Goal: Task Accomplishment & Management: Use online tool/utility

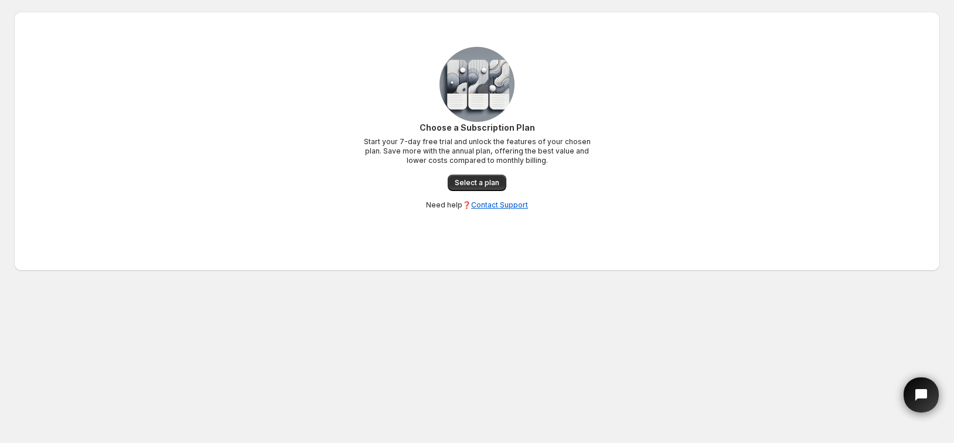
click at [490, 183] on span "Select a plan" at bounding box center [477, 182] width 45 height 9
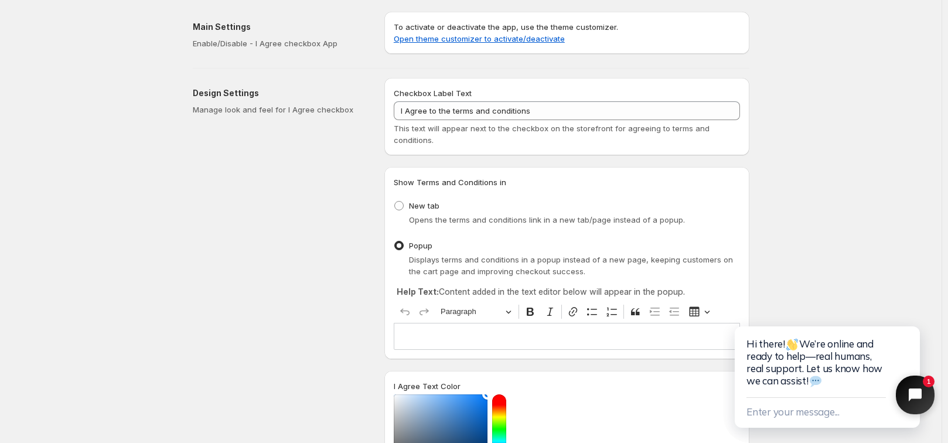
click at [912, 388] on icon "Close chat widget" at bounding box center [914, 394] width 15 height 15
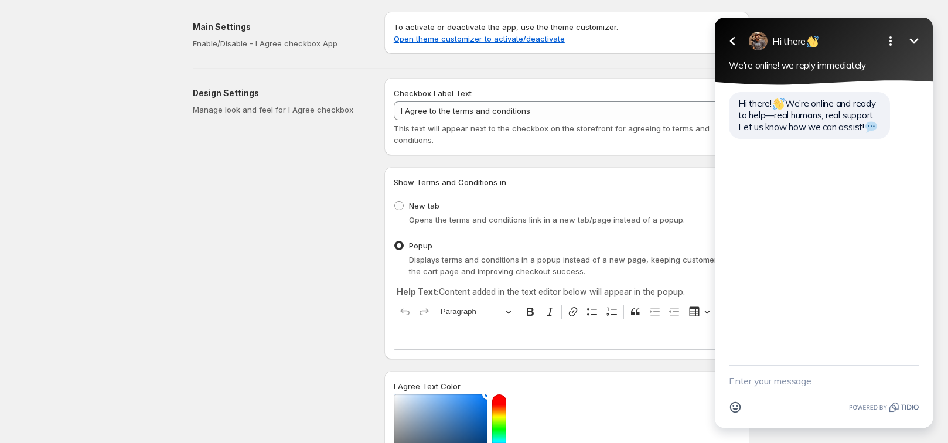
click at [811, 384] on textarea "New message" at bounding box center [824, 381] width 190 height 30
type textarea "C"
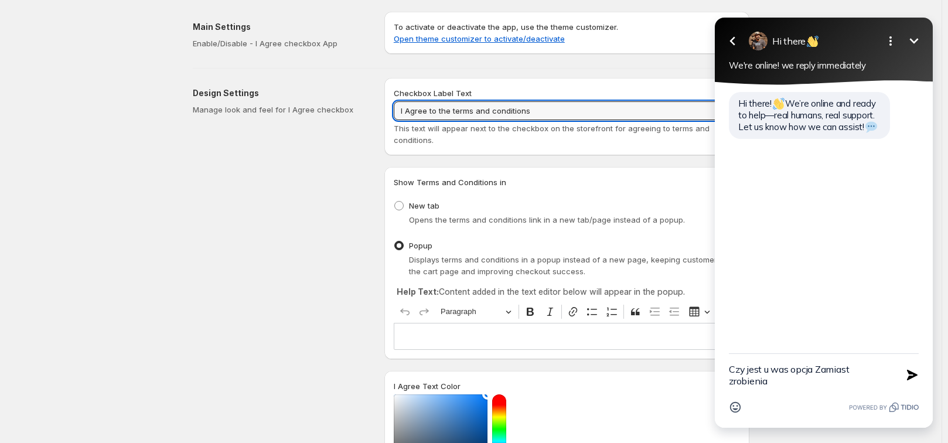
drag, startPoint x: 539, startPoint y: 108, endPoint x: 383, endPoint y: 103, distance: 155.9
click at [395, 104] on div "Checkbox Label Text I Agree to the terms and conditions This text will appear n…" at bounding box center [566, 116] width 365 height 77
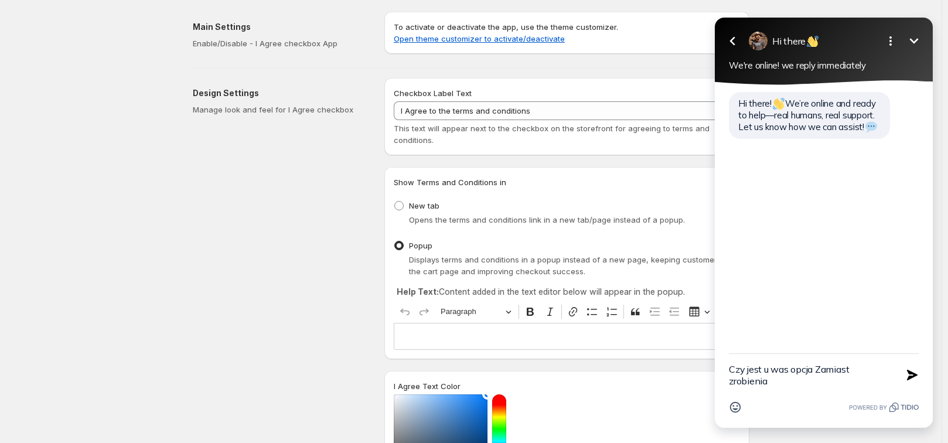
click at [781, 380] on textarea "Czy jest u was opcja Zamiast zrobienia" at bounding box center [809, 375] width 161 height 42
paste textarea "I Agree to the terms and conditions"
click at [769, 368] on textarea "Czy jest u was opcja Zamiast zrobienia I Agree to the terms and conditions"" at bounding box center [809, 369] width 161 height 54
click at [775, 380] on textarea "Czy jest u was opcja Zamiast zrobienia "I Agree to the terms and conditions"" at bounding box center [809, 369] width 161 height 54
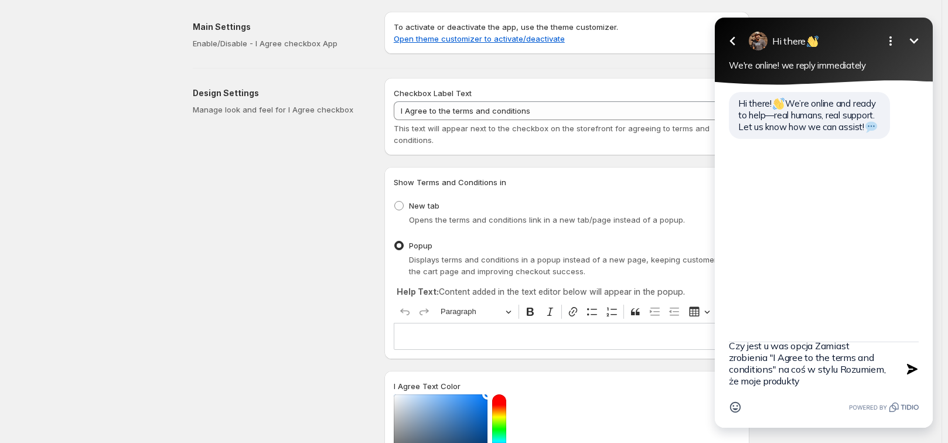
drag, startPoint x: 814, startPoint y: 393, endPoint x: 837, endPoint y: 368, distance: 34.0
click at [837, 367] on textarea "Czy jest u was opcja Zamiast zrobienia "I Agree to the terms and conditions" na…" at bounding box center [809, 369] width 161 height 54
paste textarea "Akceptuję, że przy zamówieniu kilku produktów mogą one zostać wysłane w osobnyc…"
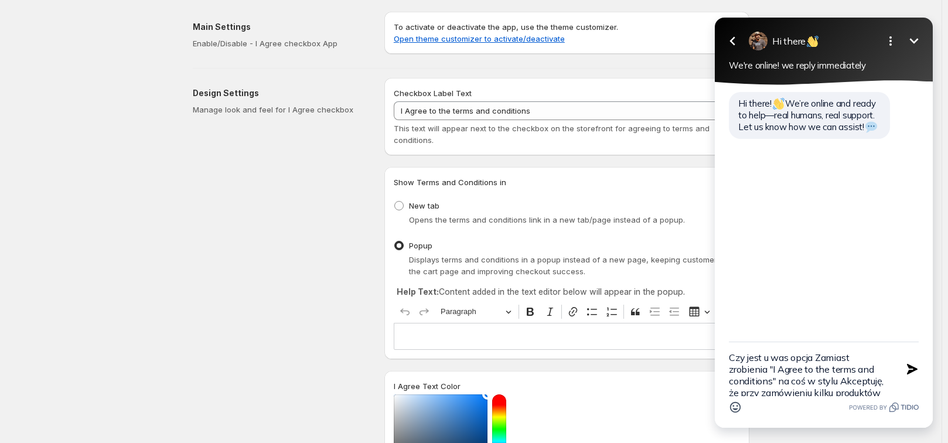
scroll to position [37, 0]
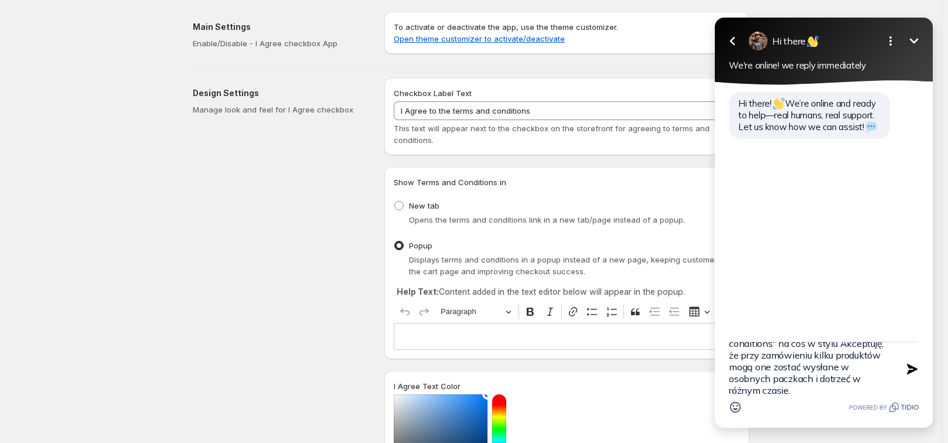
click at [803, 390] on textarea "Czy jest u was opcja Zamiast zrobienia "I Agree to the terms and conditions" na…" at bounding box center [809, 369] width 161 height 54
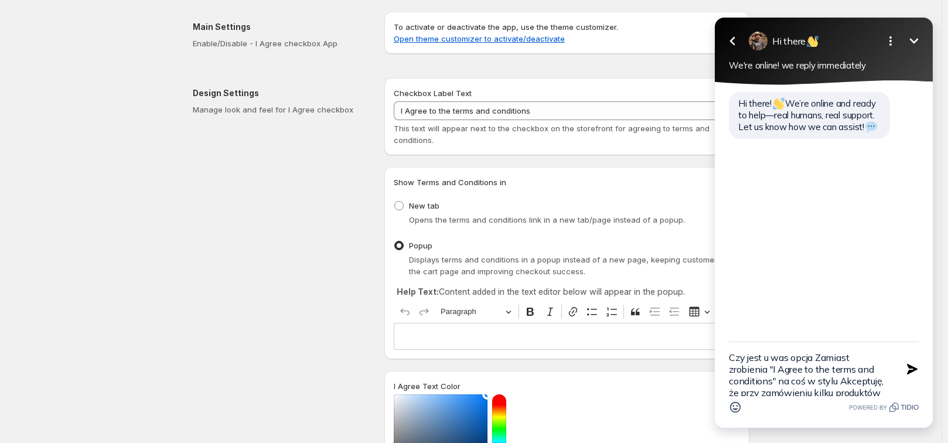
click at [841, 379] on textarea "Czy jest u was opcja Zamiast zrobienia "I Agree to the terms and conditions" na…" at bounding box center [809, 369] width 161 height 54
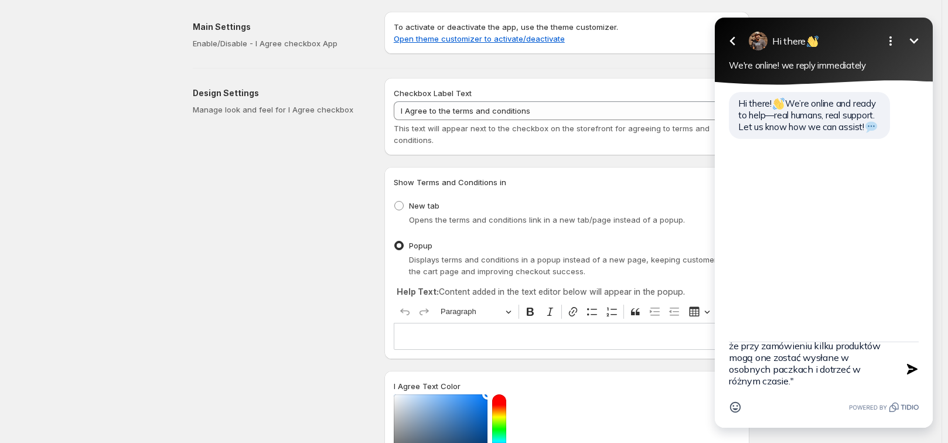
click at [828, 381] on textarea "Czy jest u was opcja Zamiast zrobienia "I Agree to the terms and conditions" na…" at bounding box center [809, 369] width 161 height 54
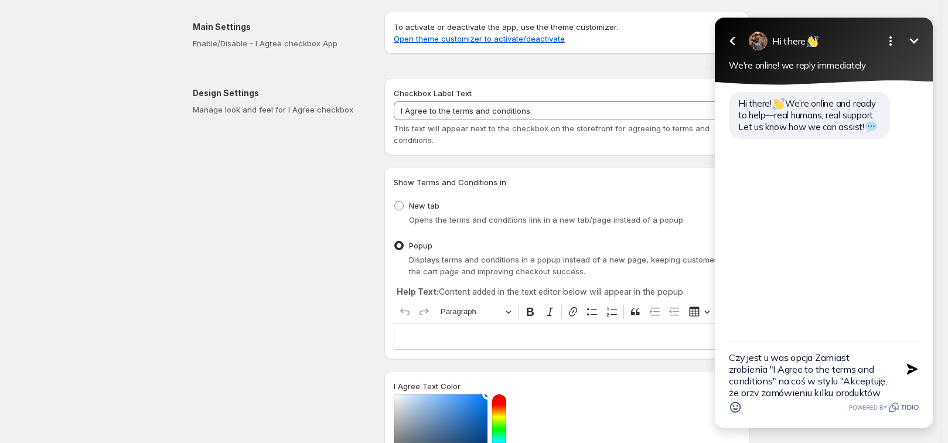
drag, startPoint x: 836, startPoint y: 391, endPoint x: 719, endPoint y: 346, distance: 125.0
click at [719, 346] on div "Czy jest u was opcja Zamiast zrobienia "I Agree to the terms and conditions" na…" at bounding box center [824, 385] width 218 height 86
type textarea "Czy jest u was opcja Zamiast zrobienia "I Agree to the terms and conditions" na…"
click at [859, 361] on textarea "Czy jest u was opcja Zamiast zrobienia "I Agree to the terms and conditions" na…" at bounding box center [809, 369] width 161 height 54
drag, startPoint x: 852, startPoint y: 380, endPoint x: 711, endPoint y: 293, distance: 165.5
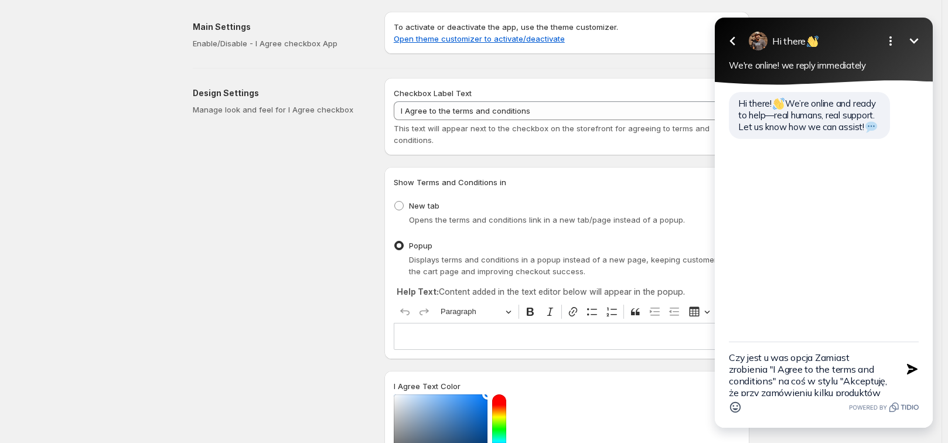
click at [718, 296] on div "Go back Hi there Minimize Open options We're online! we reply immediately Hi th…" at bounding box center [824, 223] width 218 height 410
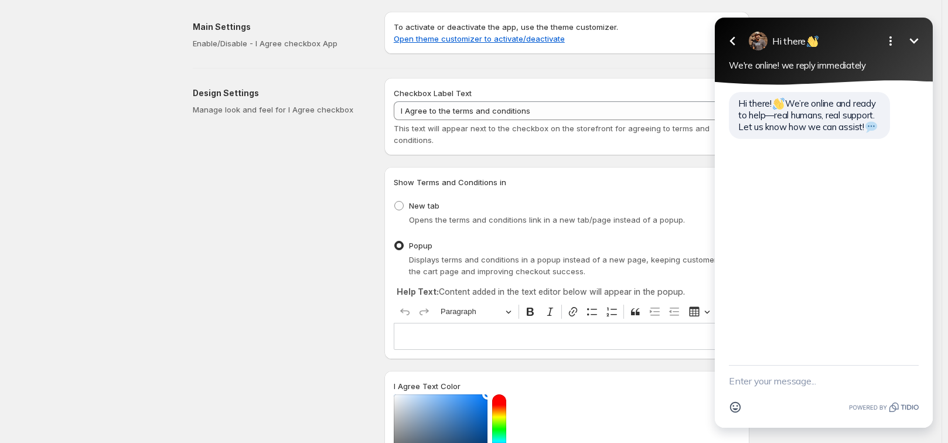
paste textarea "Is there an option for you to do something like "I accept that when ordering mu…"
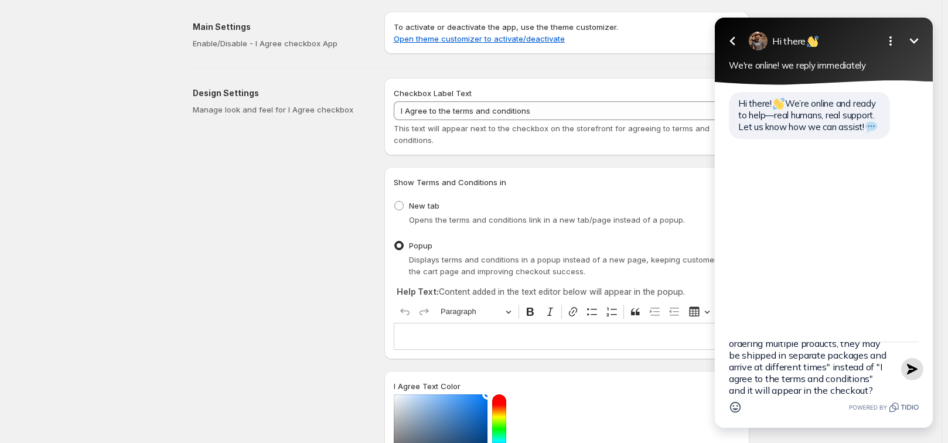
type textarea "Is there an option for you to do something like "I accept that when ordering mu…"
click at [907, 367] on icon "button" at bounding box center [912, 369] width 13 height 13
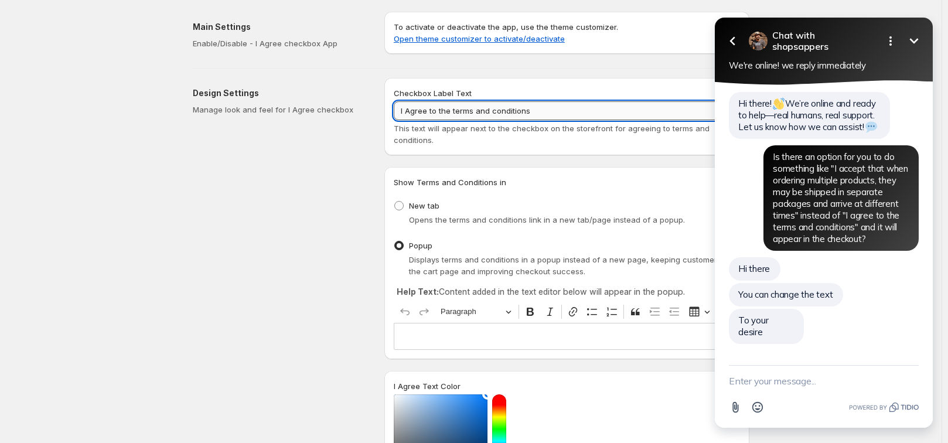
scroll to position [8, 0]
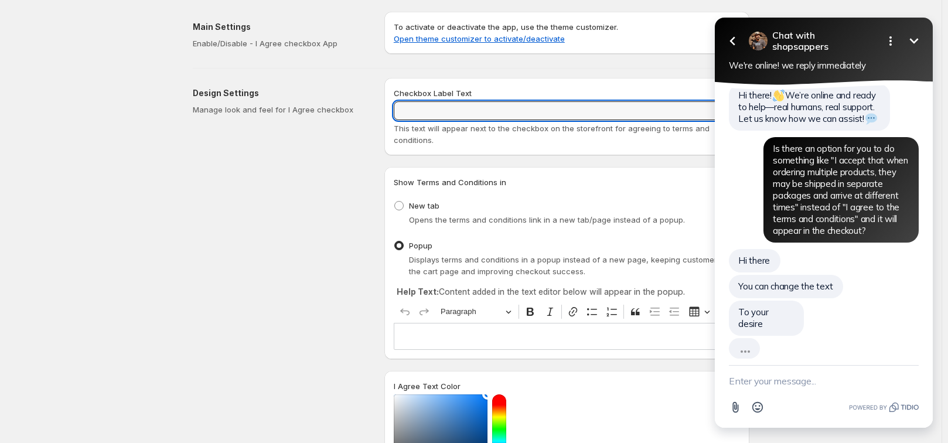
paste input "Akceptuję, że przy zamówieniu kilku produktów mogą one zostać wysłane w osobnyc…"
type input "Akceptuję, że przy zamówieniu kilku produktów mogą one zostać wysłane w osobnyc…"
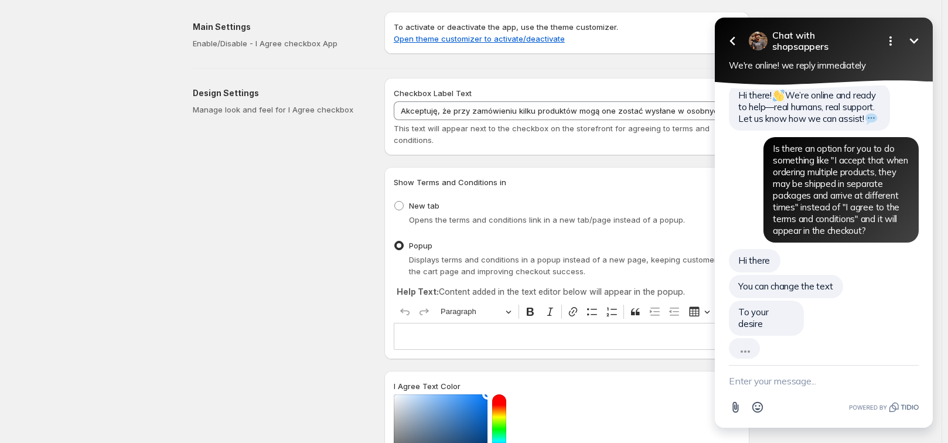
click at [913, 38] on icon "Minimize" at bounding box center [914, 41] width 14 height 14
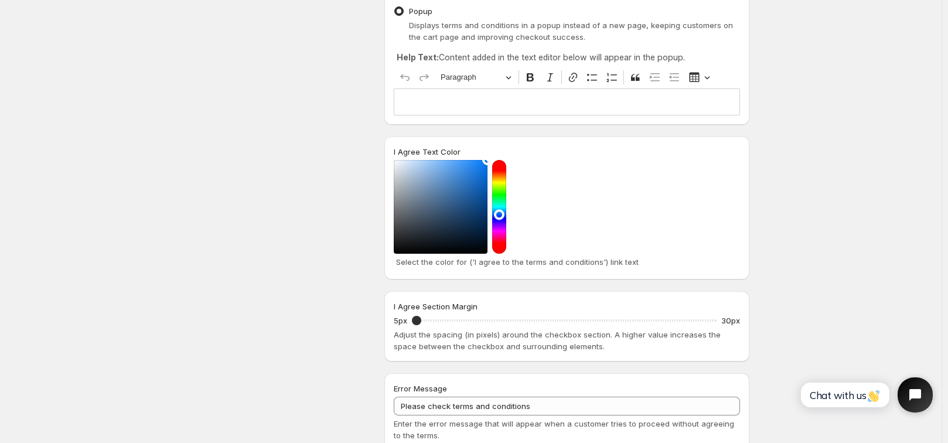
scroll to position [176, 0]
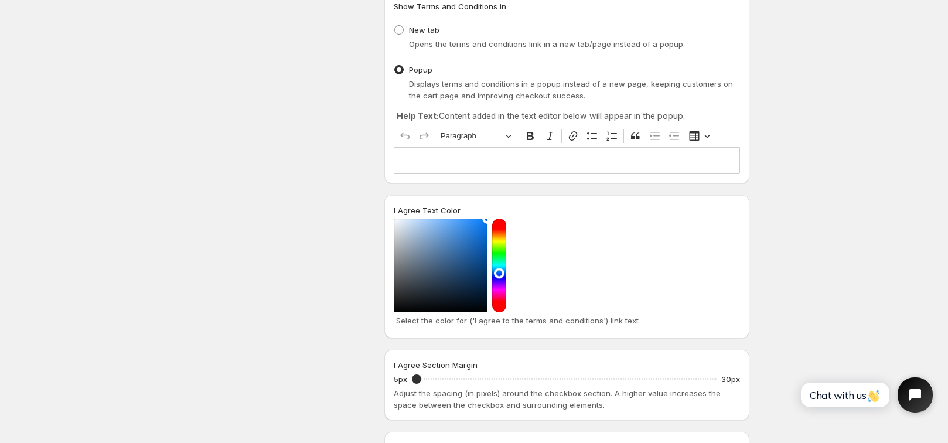
click at [896, 385] on html "Chat with us" at bounding box center [865, 394] width 155 height 55
click at [906, 387] on button "Open chat widget" at bounding box center [915, 395] width 39 height 39
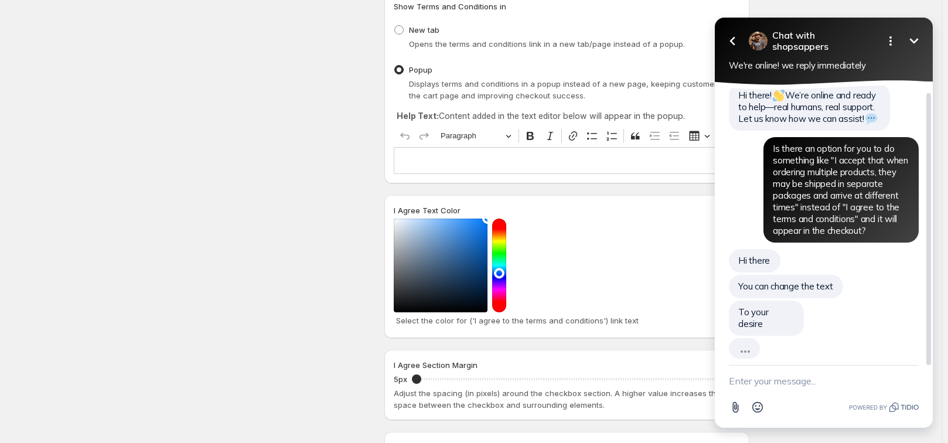
scroll to position [0, 0]
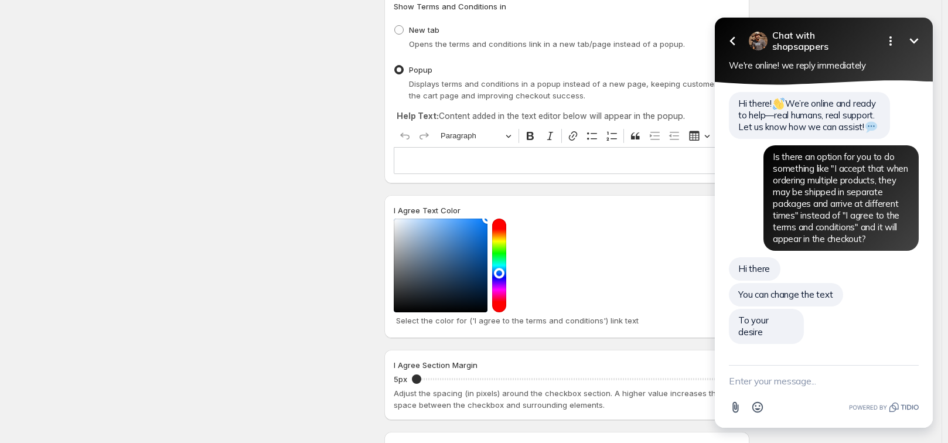
click at [825, 384] on textarea "New message" at bounding box center [824, 381] width 190 height 30
click at [804, 376] on textarea "New message" at bounding box center [824, 381] width 190 height 30
paste textarea "can this be put in checkout?"
type textarea "can this be put in checkout?"
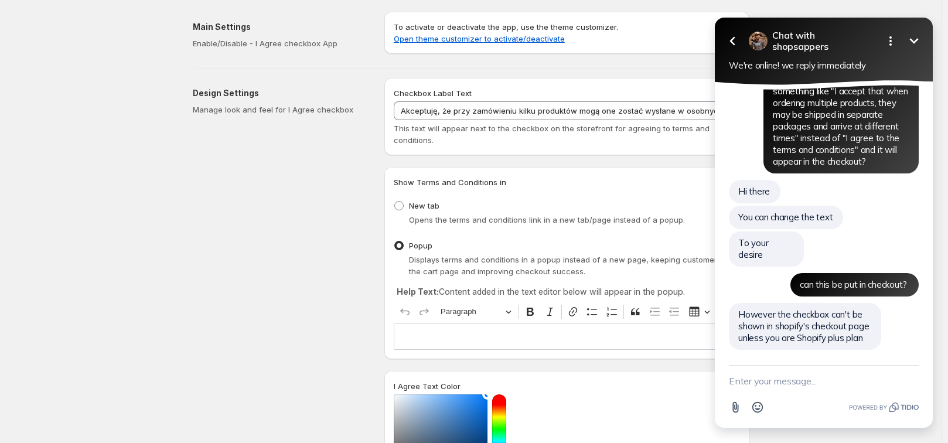
scroll to position [66, 0]
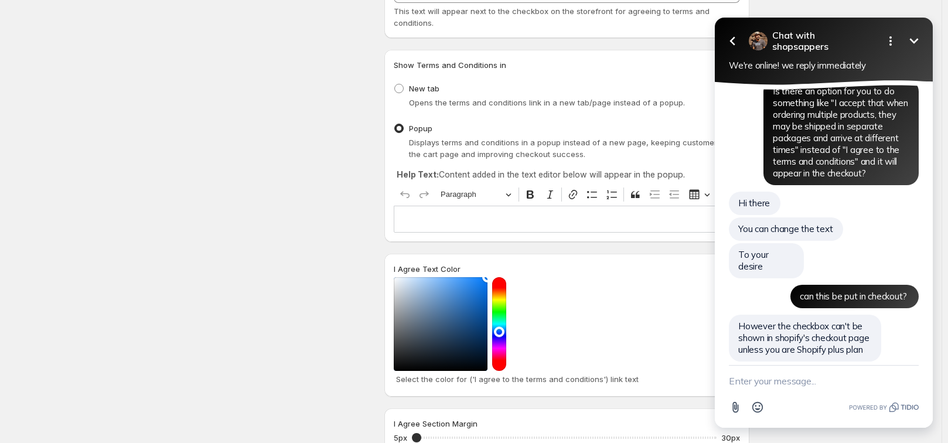
scroll to position [176, 0]
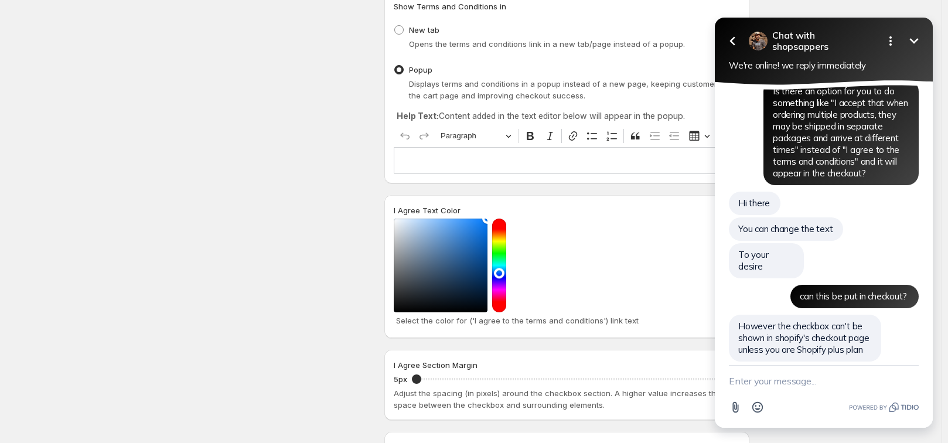
click at [335, 182] on div "Design Settings Manage look and feel for I Agree checkbox" at bounding box center [284, 278] width 182 height 752
click at [393, 107] on div "Show Terms and Conditions in New tab Opens the terms and conditions link in a n…" at bounding box center [566, 87] width 365 height 192
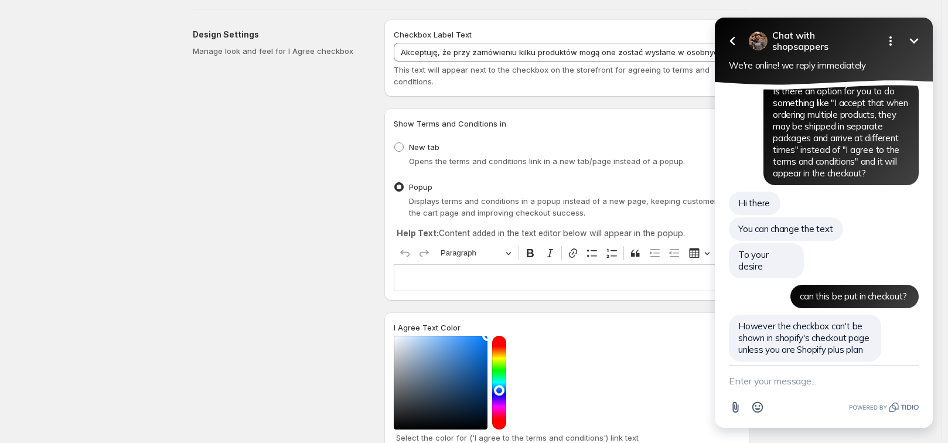
click at [793, 385] on textarea "New message" at bounding box center [824, 381] width 190 height 30
click at [790, 378] on textarea "New message" at bounding box center [824, 381] width 190 height 30
paste textarea "Is it possible to make it so that without acceptance you cannot proceed to the …"
type textarea "Is it possible to make it so that without acceptance you cannot proceed to the …"
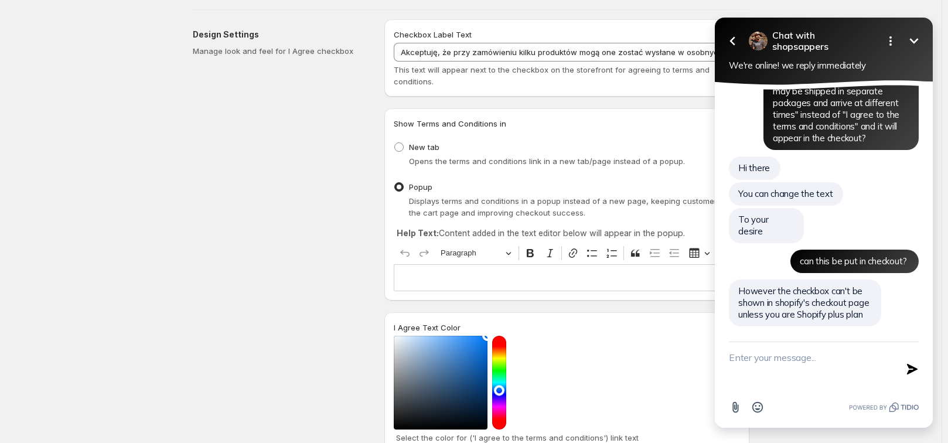
scroll to position [0, 0]
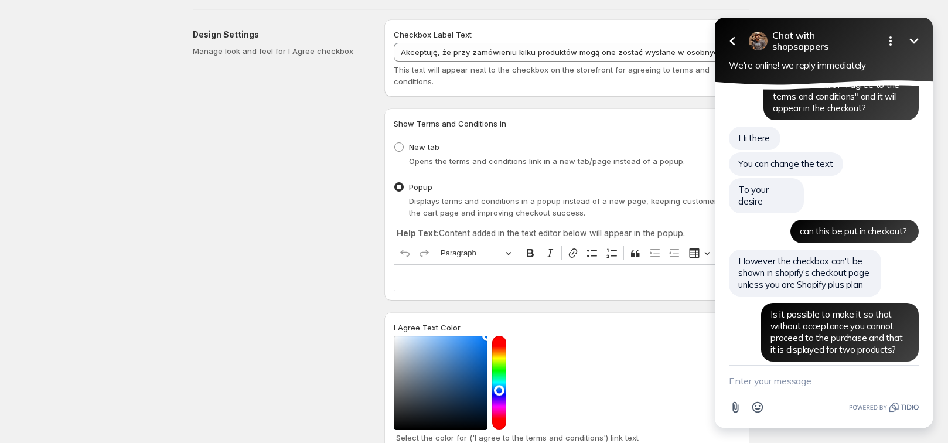
click at [197, 240] on div "Design Settings Manage look and feel for I Agree checkbox" at bounding box center [284, 395] width 182 height 752
click at [919, 36] on icon "Minimize" at bounding box center [914, 41] width 14 height 14
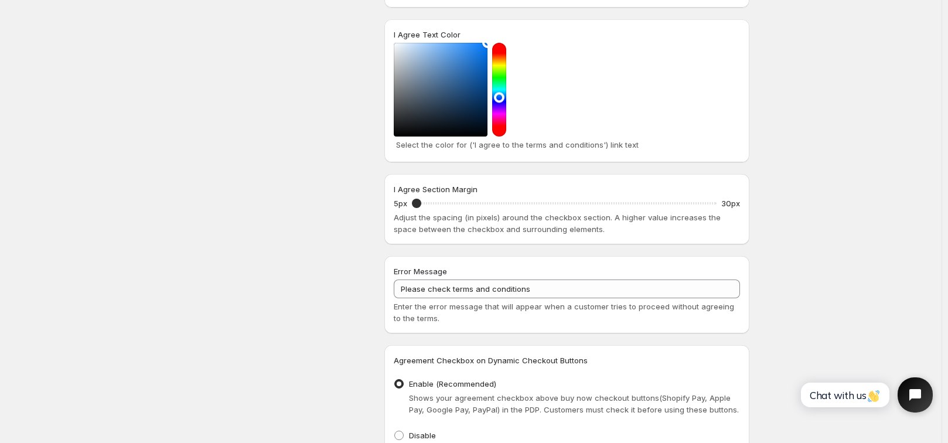
scroll to position [410, 0]
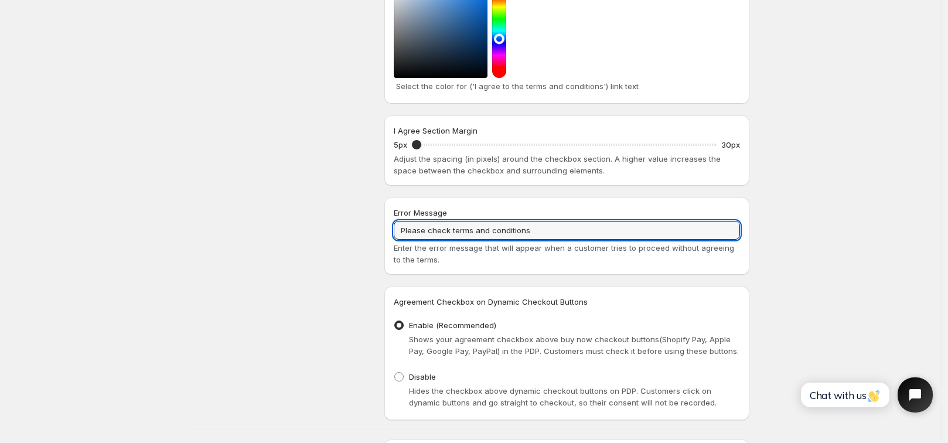
drag, startPoint x: 548, startPoint y: 235, endPoint x: 357, endPoint y: 227, distance: 190.6
click at [357, 227] on div "Design Settings Manage look and feel for I Agree checkbox Checkbox Label Text A…" at bounding box center [466, 39] width 566 height 762
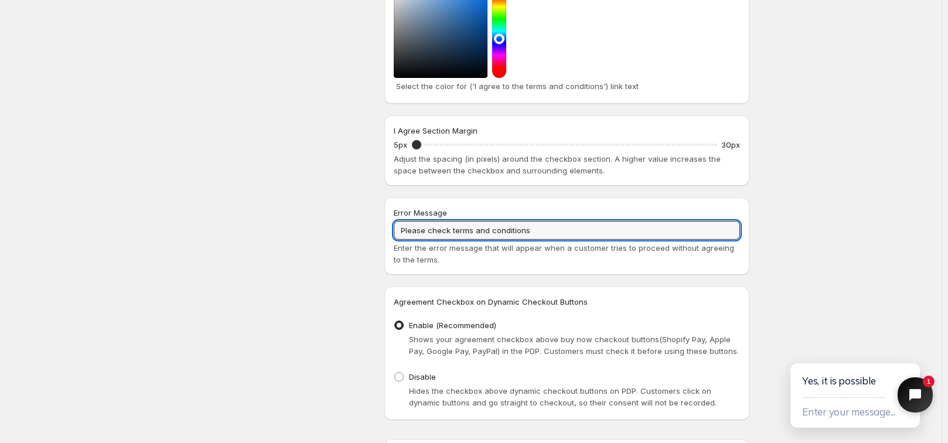
click at [575, 215] on div "Error Message" at bounding box center [567, 213] width 346 height 12
drag, startPoint x: 572, startPoint y: 229, endPoint x: 320, endPoint y: 199, distance: 253.2
click at [339, 220] on div "Design Settings Manage look and feel for I Agree checkbox Checkbox Label Text A…" at bounding box center [466, 39] width 566 height 762
paste input "Proszę sprawdzić regulamin"
type input "Proszę sprawdzić regulamin"
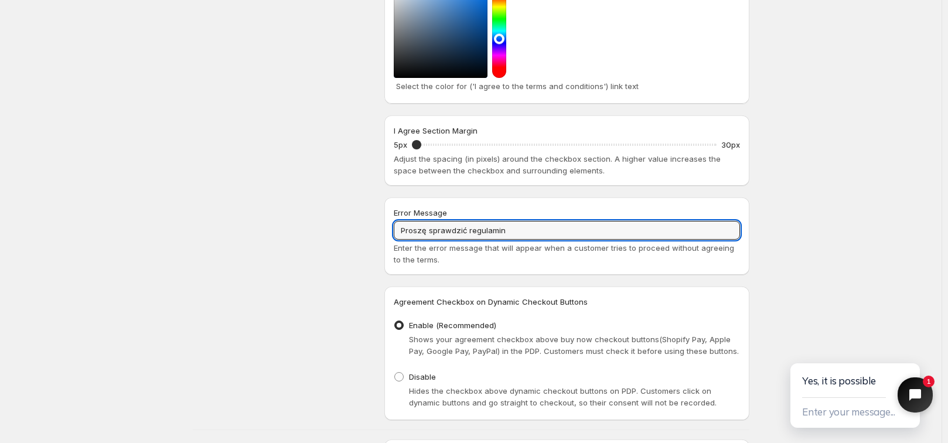
click at [322, 190] on div "Design Settings Manage look and feel for I Agree checkbox" at bounding box center [284, 44] width 182 height 752
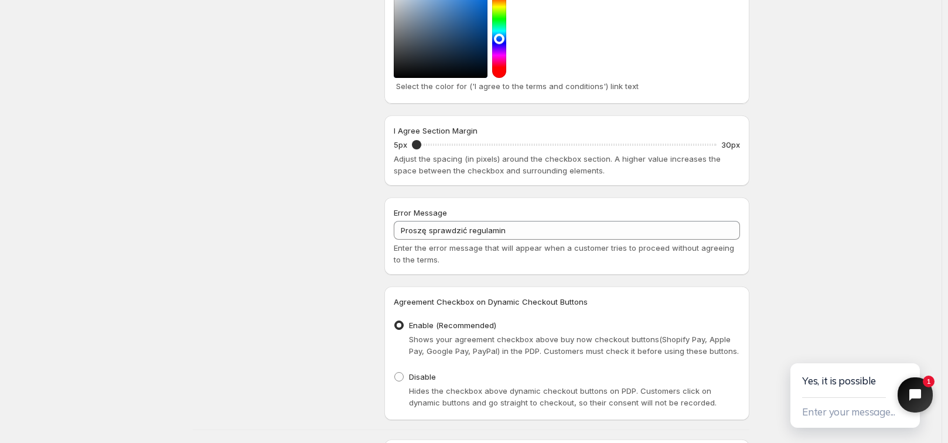
click at [323, 311] on div "Design Settings Manage look and feel for I Agree checkbox" at bounding box center [284, 44] width 182 height 752
click at [333, 330] on div "Design Settings Manage look and feel for I Agree checkbox" at bounding box center [284, 44] width 182 height 752
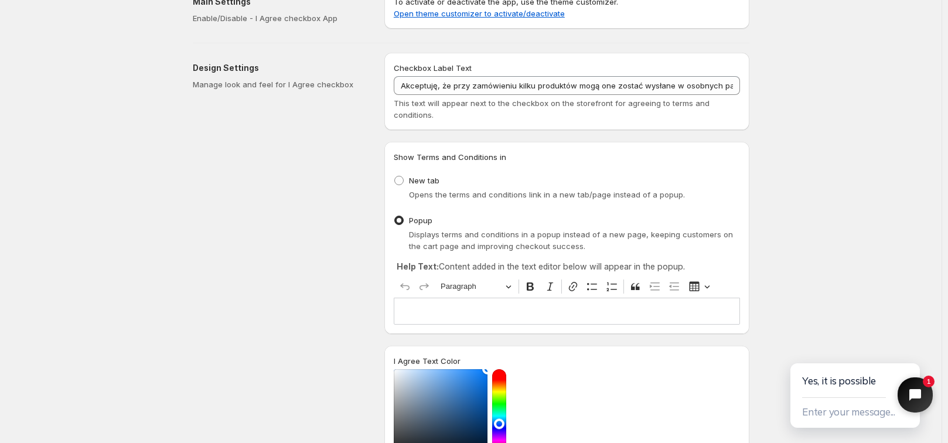
scroll to position [0, 0]
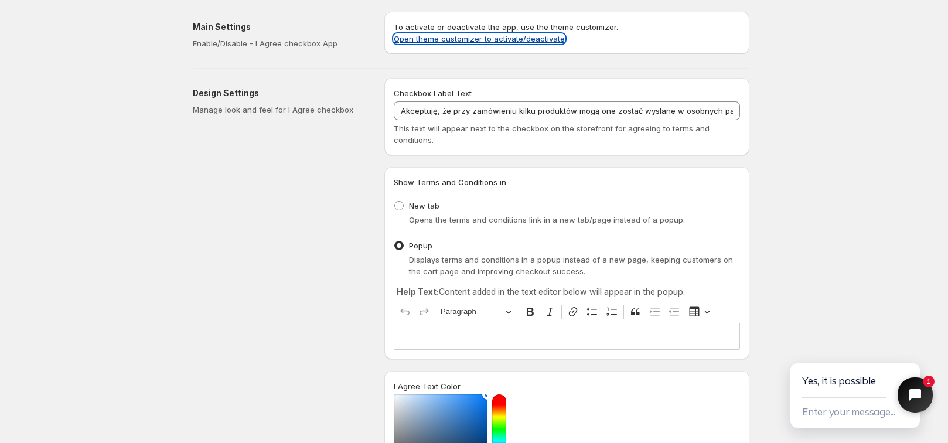
click at [425, 37] on link "Open theme customizer to activate/deactivate" at bounding box center [479, 38] width 171 height 9
click at [899, 388] on button "Close chat widget" at bounding box center [915, 395] width 39 height 39
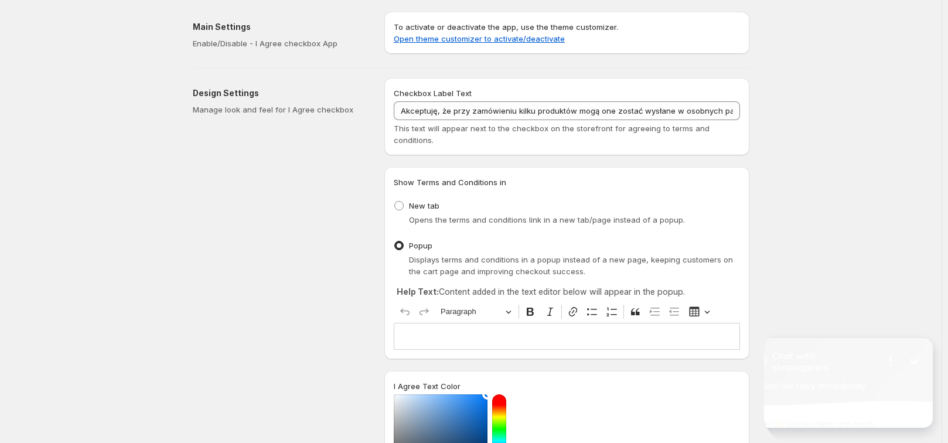
scroll to position [210, 0]
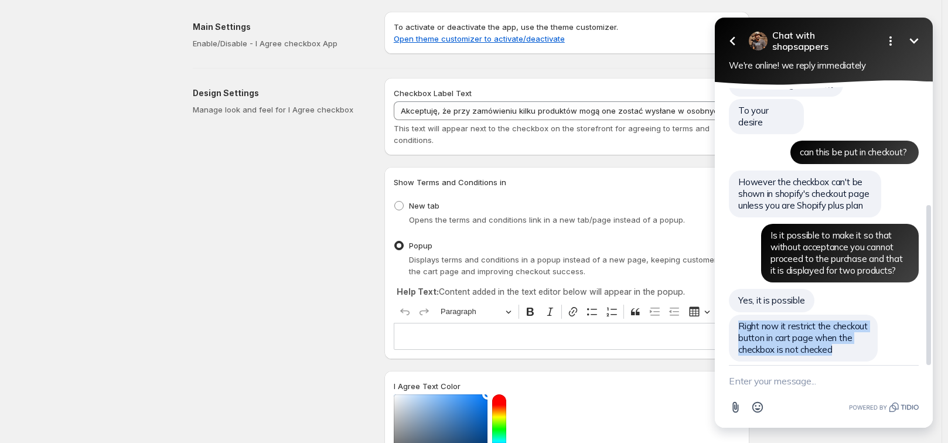
drag, startPoint x: 738, startPoint y: 311, endPoint x: 841, endPoint y: 344, distance: 108.0
click at [841, 344] on div "Right now it restrict the checkout button in cart page when the checkbox is not…" at bounding box center [803, 338] width 149 height 47
copy span "Right now it restrict the checkout button in cart page when the checkbox is not…"
click at [916, 40] on icon "Minimize" at bounding box center [914, 40] width 9 height 5
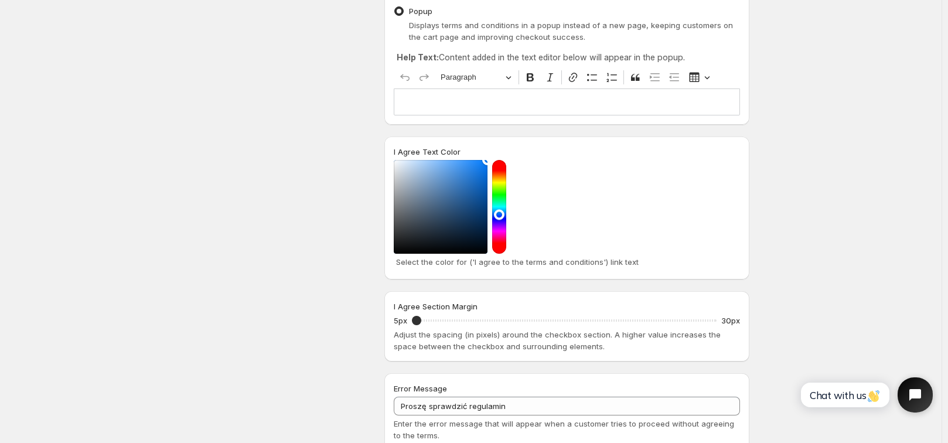
scroll to position [293, 0]
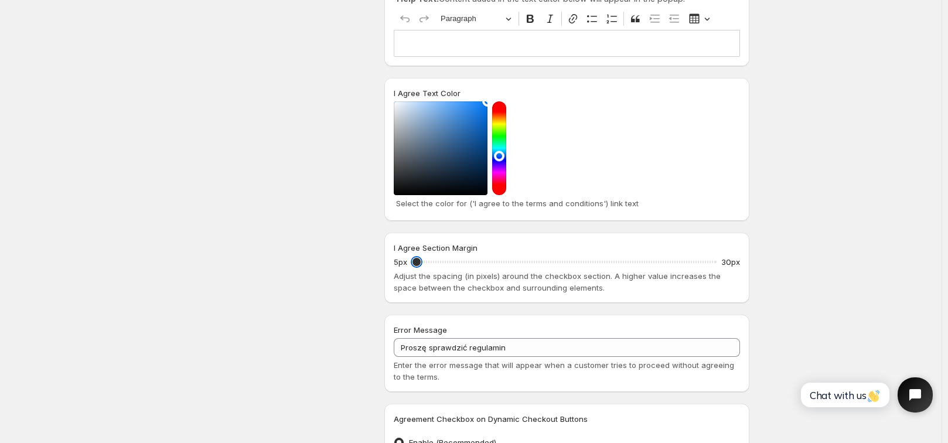
drag, startPoint x: 424, startPoint y: 262, endPoint x: 417, endPoint y: 261, distance: 7.1
click at [417, 261] on input "I Agree Section Margin" at bounding box center [564, 262] width 305 height 16
click at [353, 240] on div "Design Settings Manage look and feel for I Agree checkbox" at bounding box center [284, 161] width 182 height 752
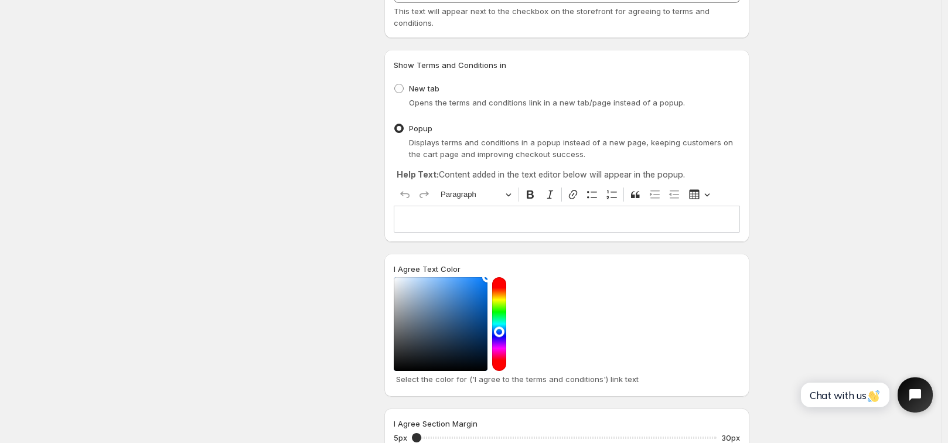
scroll to position [0, 0]
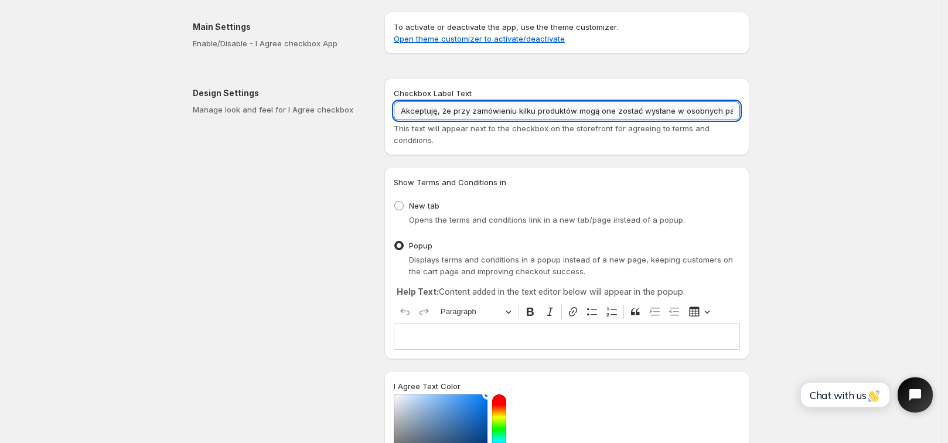
click at [739, 110] on input "Akceptuję, że przy zamówieniu kilku produktów mogą one zostać wysłane w osobnyc…" at bounding box center [567, 110] width 346 height 19
drag, startPoint x: 739, startPoint y: 110, endPoint x: 731, endPoint y: 110, distance: 8.8
click at [731, 110] on input "Akceptuję, że przy zamówieniu kilku produktów mogą one zostać wysłane w osobnyc…" at bounding box center [567, 110] width 346 height 19
click at [658, 107] on input "Akceptuję, że przy zamówieniu kilku produktów mogą one zostać wysłane w osobnyc…" at bounding box center [567, 110] width 346 height 19
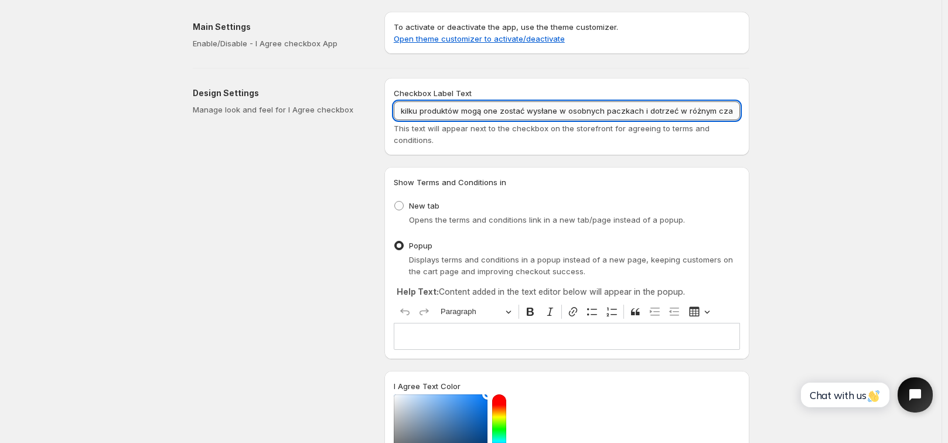
click at [639, 110] on input "Akceptuję, że przy zamówieniu kilku produktów mogą one zostać wysłane w osobnyc…" at bounding box center [567, 110] width 346 height 19
drag, startPoint x: 636, startPoint y: 110, endPoint x: 743, endPoint y: 114, distance: 107.3
click at [743, 114] on div "Checkbox Label Text Akceptuję, że przy zamówieniu kilku produktów mogą one zost…" at bounding box center [566, 116] width 365 height 77
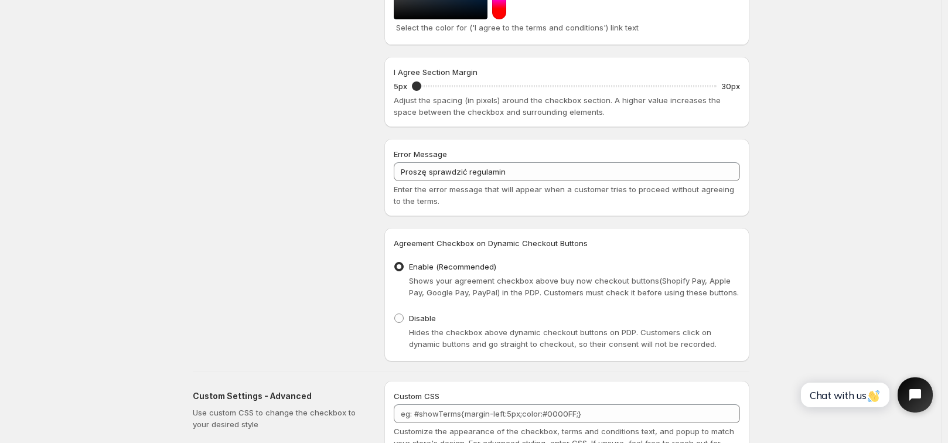
scroll to position [552, 0]
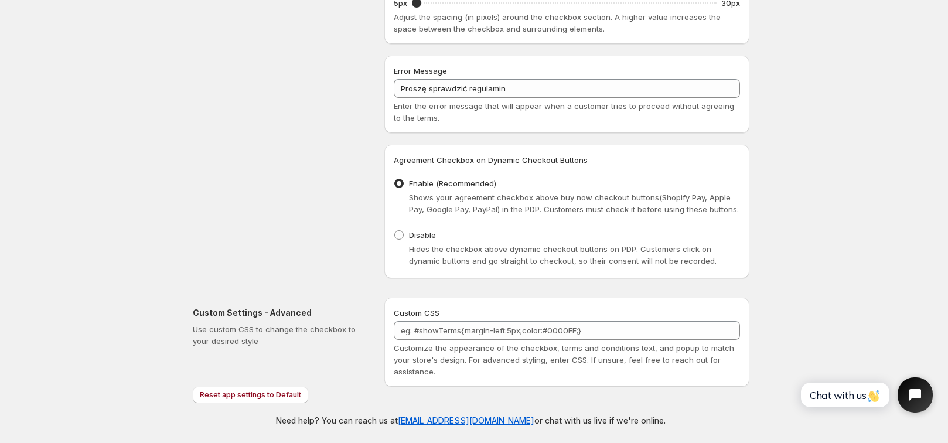
type input "Akceptuję, że przy zamówieniu kilku produktów mogą one zostać wysłane w osobnyc…"
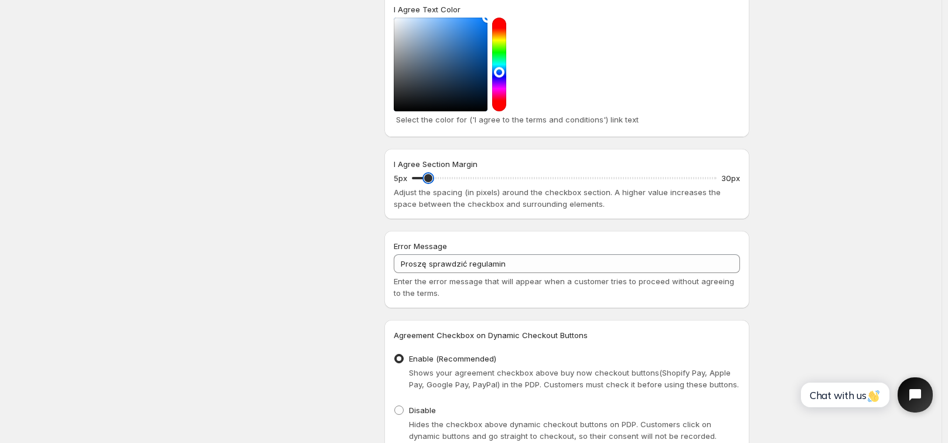
type input "5"
click at [415, 182] on input "I Agree Section Margin" at bounding box center [564, 178] width 305 height 16
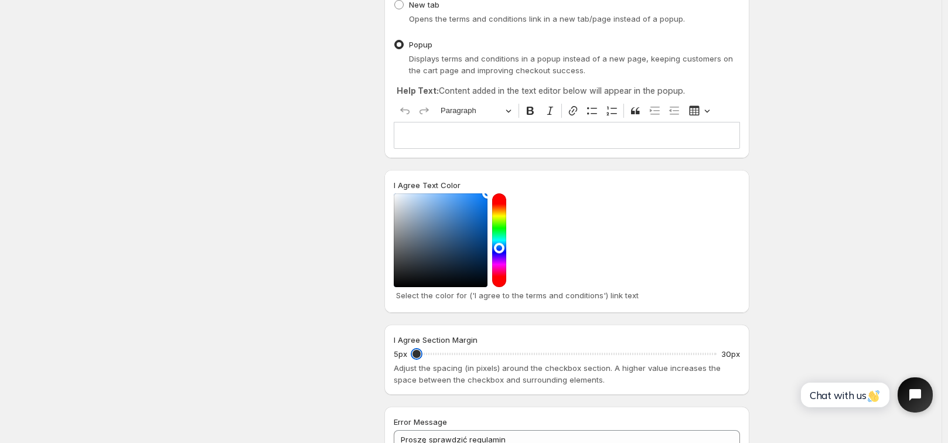
click at [442, 259] on div at bounding box center [441, 240] width 94 height 94
click at [462, 244] on div at bounding box center [441, 240] width 94 height 94
drag, startPoint x: 489, startPoint y: 222, endPoint x: 499, endPoint y: 193, distance: 30.9
click at [493, 195] on div at bounding box center [567, 240] width 346 height 94
click at [544, 202] on div at bounding box center [567, 240] width 346 height 94
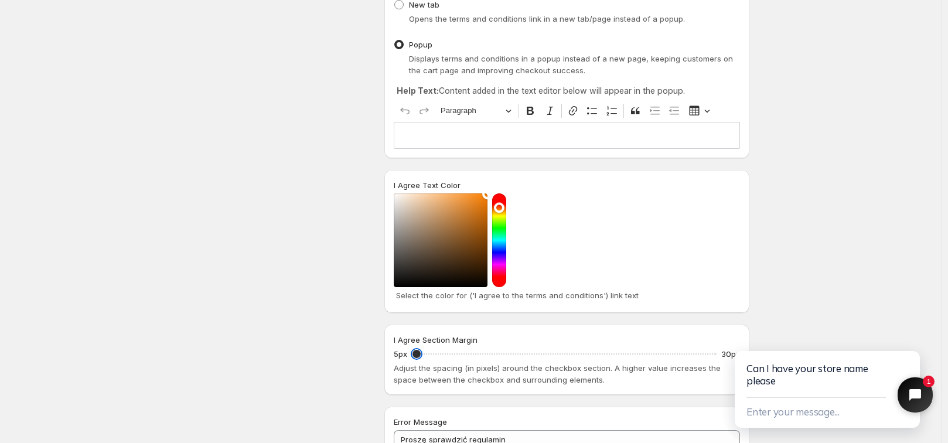
drag, startPoint x: 508, startPoint y: 250, endPoint x: 519, endPoint y: 208, distance: 43.1
click at [519, 208] on div at bounding box center [567, 240] width 346 height 94
drag, startPoint x: 483, startPoint y: 202, endPoint x: 511, endPoint y: 196, distance: 28.3
click at [497, 193] on div "I Agree Text Color Select the color for ('I agree to the terms and conditions')…" at bounding box center [566, 241] width 365 height 143
click at [536, 205] on div at bounding box center [567, 240] width 346 height 94
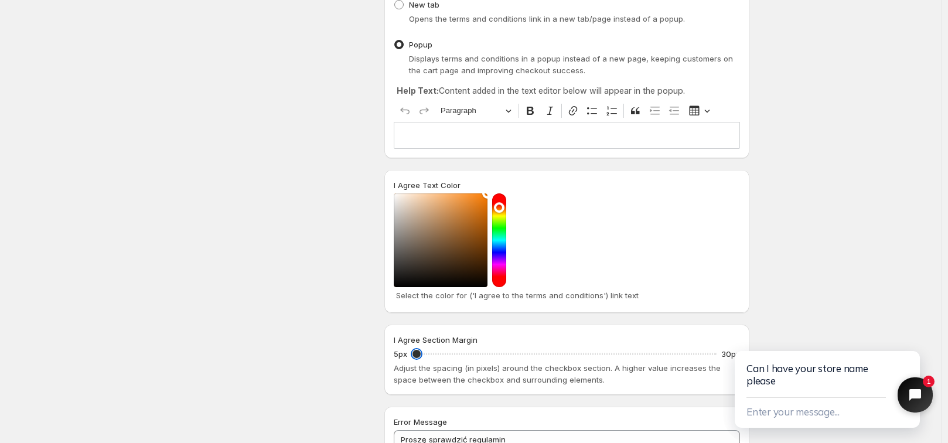
scroll to position [260, 0]
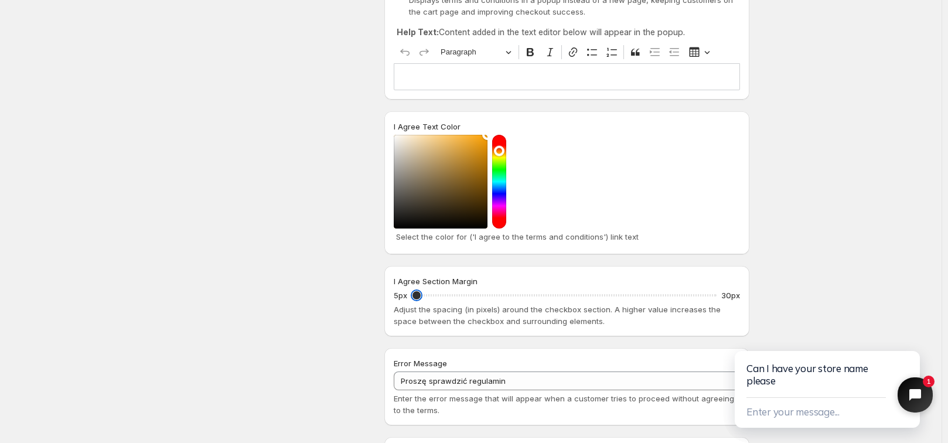
click at [504, 151] on div at bounding box center [499, 182] width 14 height 94
drag, startPoint x: 490, startPoint y: 144, endPoint x: 483, endPoint y: 155, distance: 13.2
click at [483, 155] on div at bounding box center [441, 182] width 94 height 94
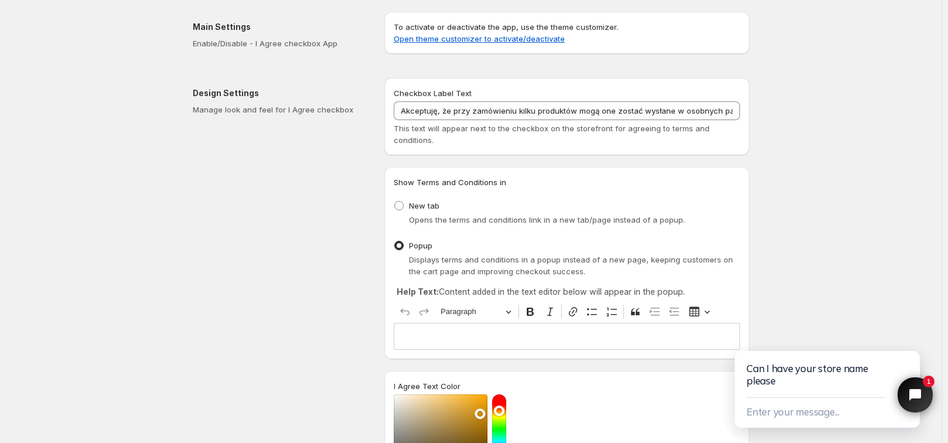
scroll to position [117, 0]
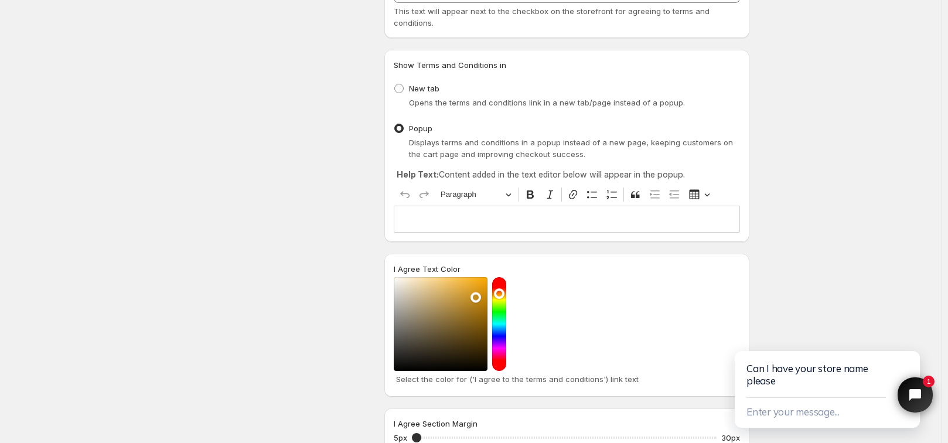
click at [479, 298] on div at bounding box center [441, 324] width 94 height 94
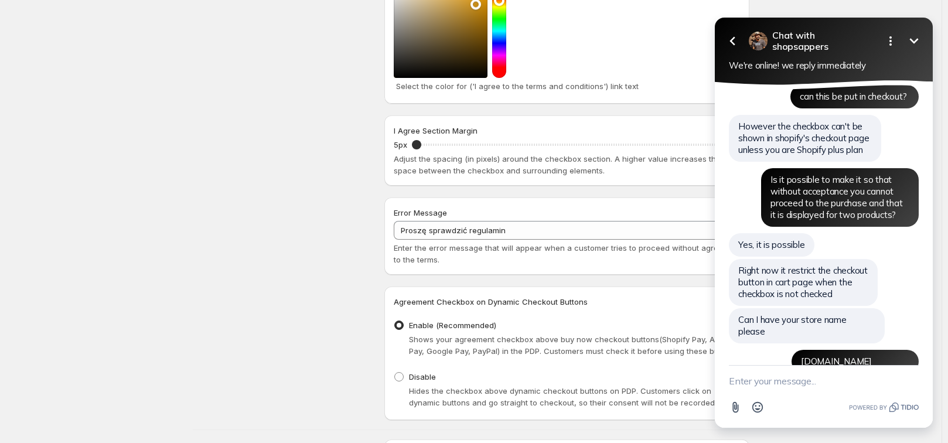
scroll to position [234, 0]
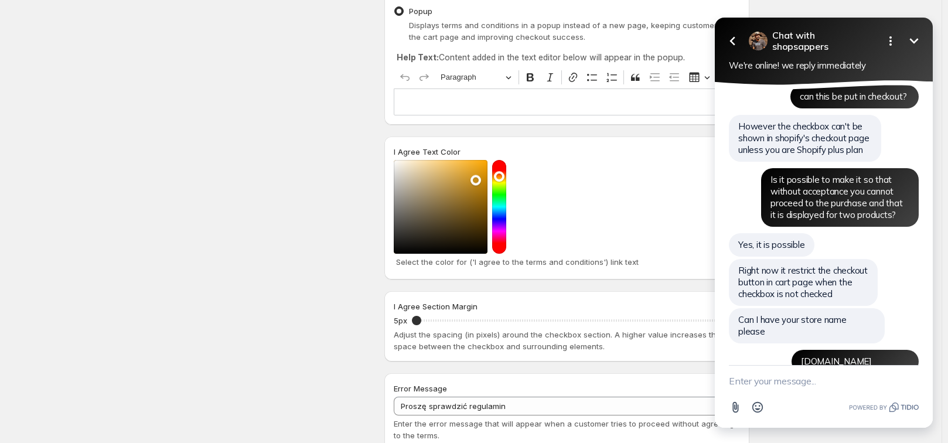
click at [282, 195] on div "Design Settings Manage look and feel for I Agree checkbox" at bounding box center [284, 220] width 182 height 752
click at [913, 36] on icon "Minimize" at bounding box center [914, 41] width 14 height 14
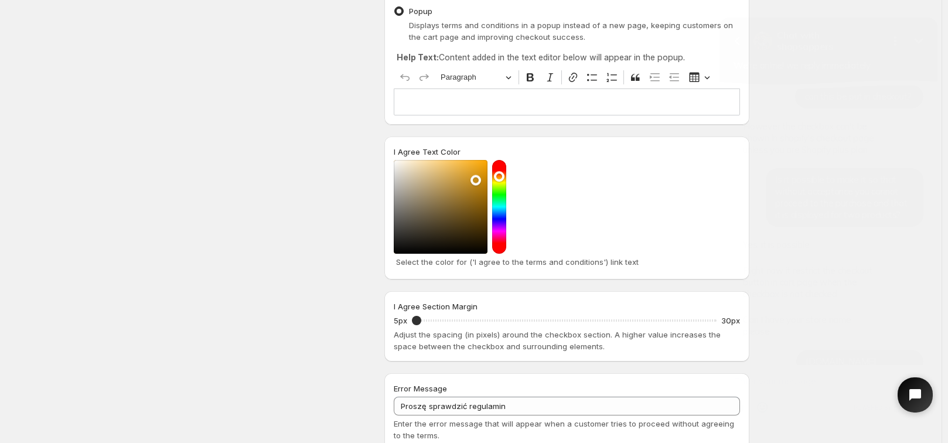
scroll to position [117, 0]
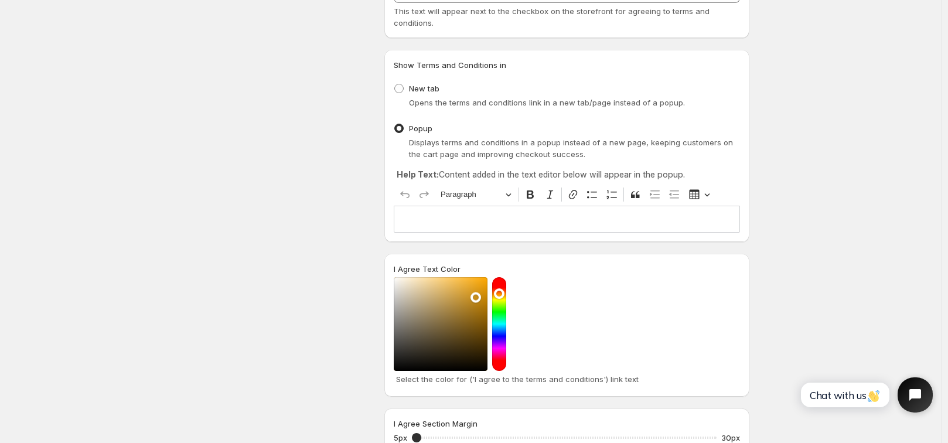
click at [588, 211] on div "Editor editing area: main. Press Alt+0 for help." at bounding box center [567, 219] width 346 height 26
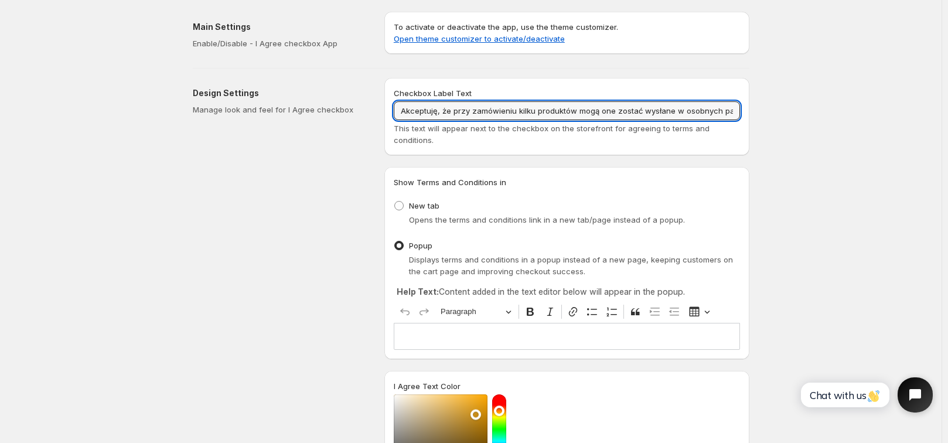
scroll to position [0, 22]
drag, startPoint x: 443, startPoint y: 110, endPoint x: 753, endPoint y: 106, distance: 310.5
click at [431, 112] on input "Akceptuję, że przy zamówieniu kilku produktów mogą one zostać wysłane w osobnyc…" at bounding box center [567, 110] width 346 height 19
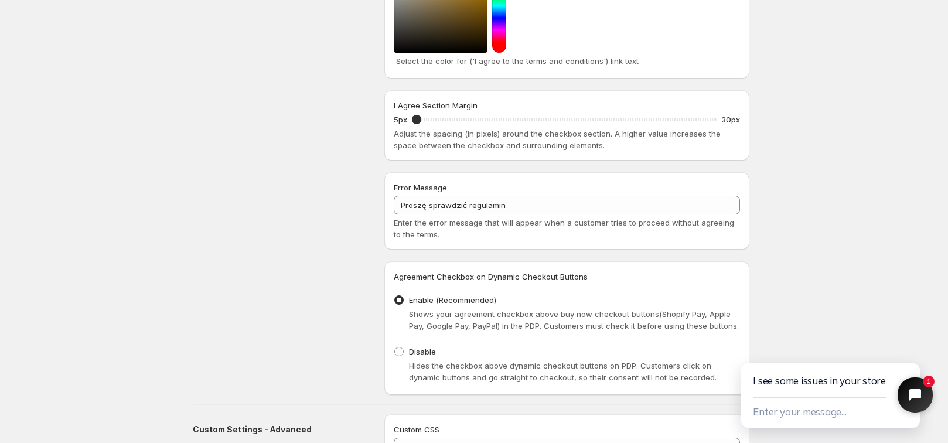
scroll to position [377, 0]
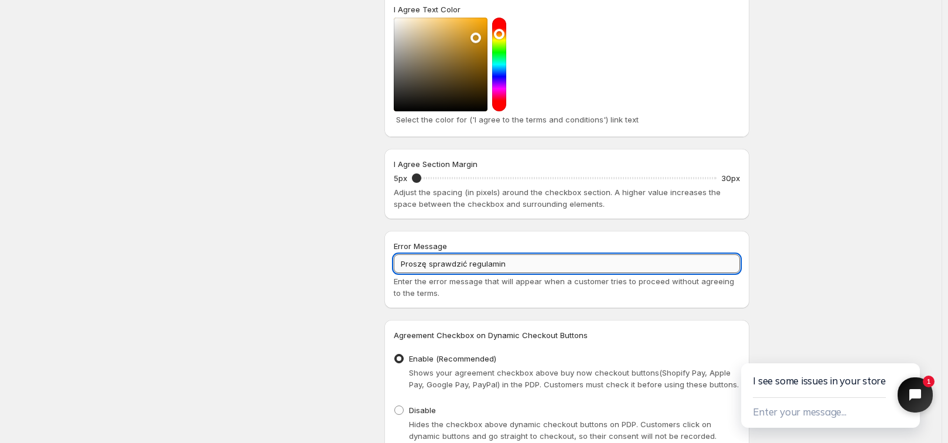
drag, startPoint x: 430, startPoint y: 263, endPoint x: 467, endPoint y: 263, distance: 36.9
click at [467, 263] on input "Proszę sprawdzić regulamin" at bounding box center [567, 263] width 346 height 19
drag, startPoint x: 513, startPoint y: 264, endPoint x: 476, endPoint y: 264, distance: 36.9
click at [476, 264] on input "Proszę potwierdzić regulamin" at bounding box center [567, 263] width 346 height 19
click at [505, 265] on input "Proszę potwierdzić regulamin" at bounding box center [567, 263] width 346 height 19
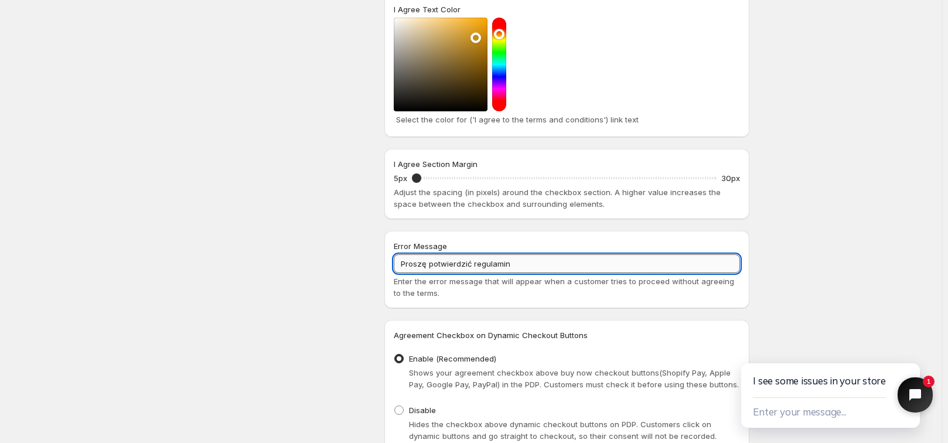
click at [516, 264] on input "Proszę potwierdzić regulamin" at bounding box center [567, 263] width 346 height 19
drag, startPoint x: 473, startPoint y: 262, endPoint x: 433, endPoint y: 266, distance: 40.0
click at [432, 267] on input "Proszę potwierdzić regulamin" at bounding box center [567, 263] width 346 height 19
type input "Proszę sprawdzić regulamin"
click at [517, 271] on input "Proszę sprawdzić regulamin" at bounding box center [567, 263] width 346 height 19
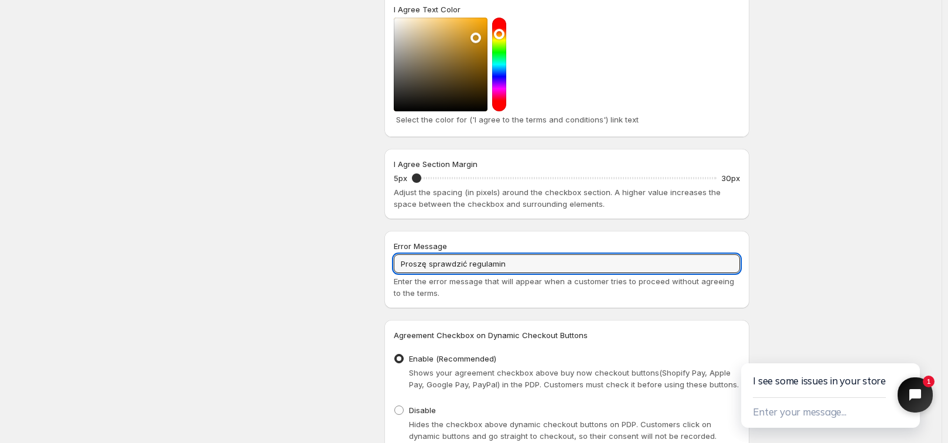
click at [330, 241] on div "Design Settings Manage look and feel for I Agree checkbox" at bounding box center [284, 77] width 182 height 752
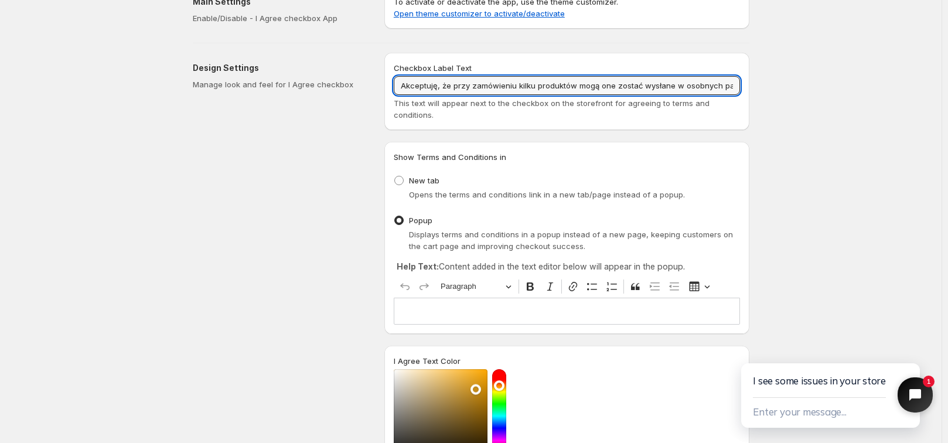
scroll to position [0, 22]
drag, startPoint x: 405, startPoint y: 85, endPoint x: 756, endPoint y: 104, distance: 351.4
paste input "Akceptuję, że zamówienie może zostać wysłane w kilku paczkach."
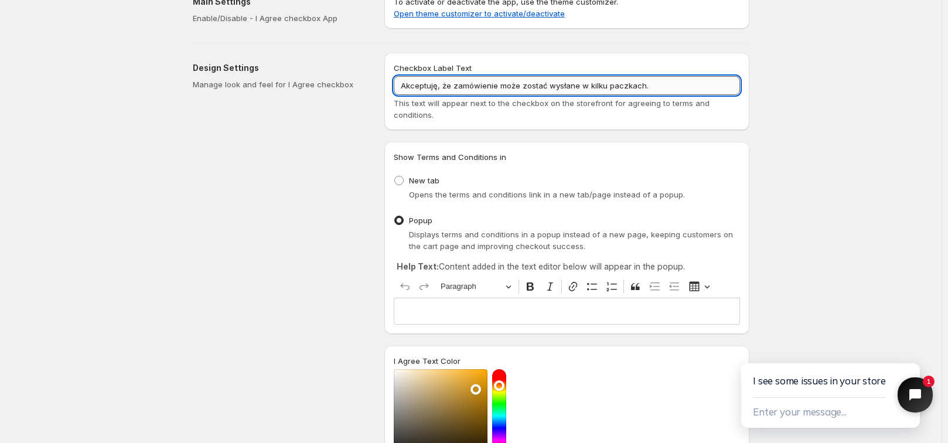
click at [642, 86] on input "Akceptuję, że zamówienie może zostać wysłane w kilku paczkach." at bounding box center [567, 85] width 346 height 19
click at [653, 86] on input "Akceptuję, że zamówienie może zostać wysłane w kilku paczkach." at bounding box center [567, 85] width 346 height 19
type input "Akceptuję, że zamówienie może zostać wysłane w kilku paczkach."
click at [448, 310] on p "Editor editing area: main. Press Alt+0 for help." at bounding box center [567, 311] width 336 height 12
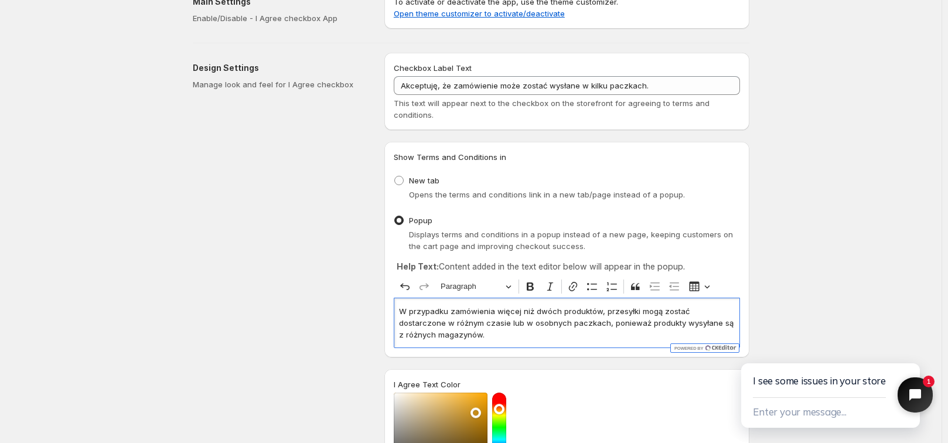
click at [464, 335] on p "W przypadku zamówienia więcej niż dwóch produktów, przesyłki mogą zostać dostar…" at bounding box center [567, 322] width 336 height 35
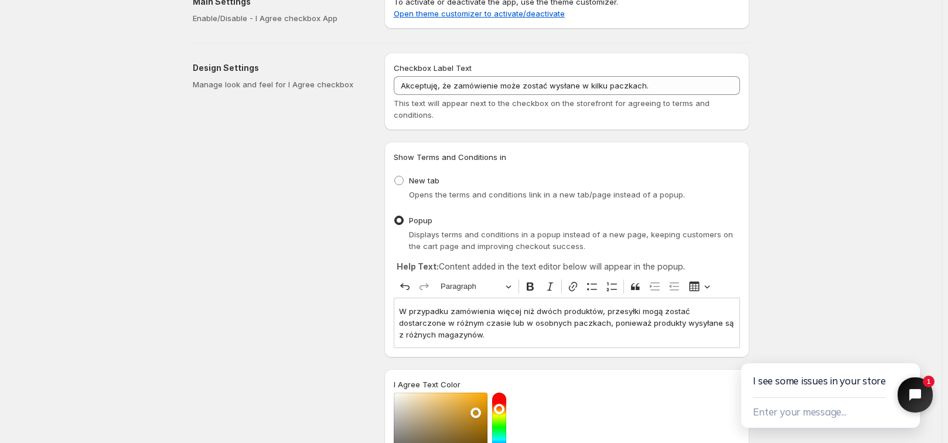
click at [322, 204] on div "Design Settings Manage look and feel for I Agree checkbox" at bounding box center [284, 441] width 182 height 776
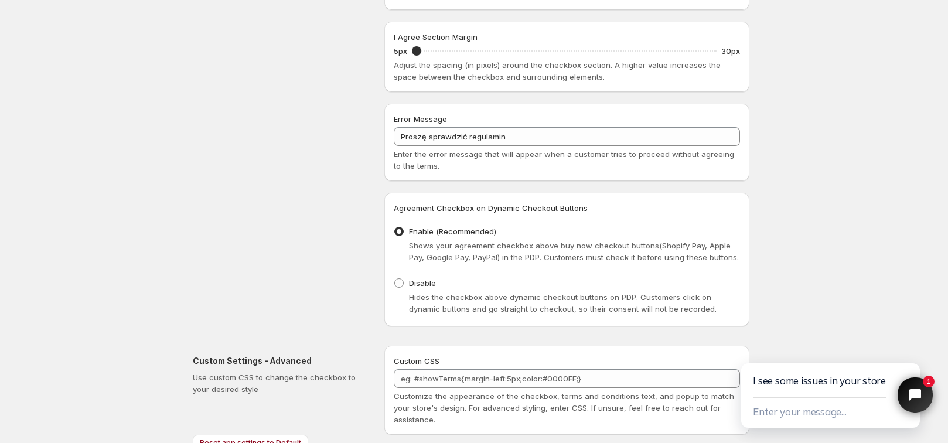
scroll to position [576, 0]
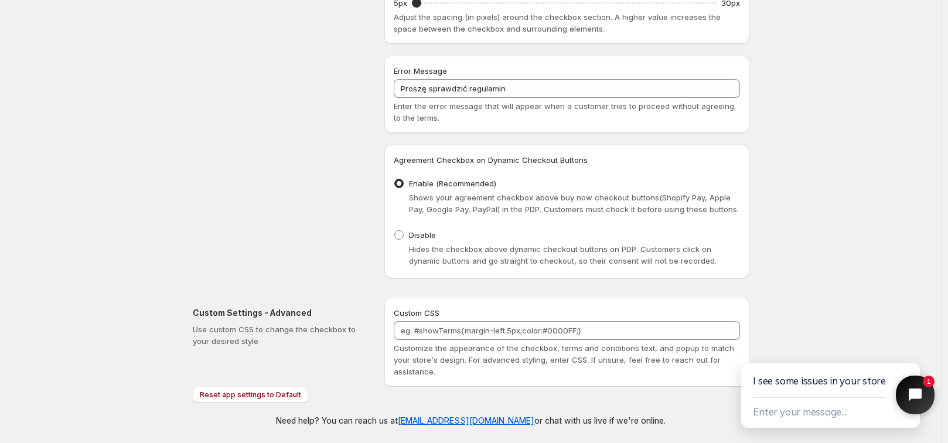
click at [909, 400] on icon "Close chat widget" at bounding box center [914, 394] width 15 height 15
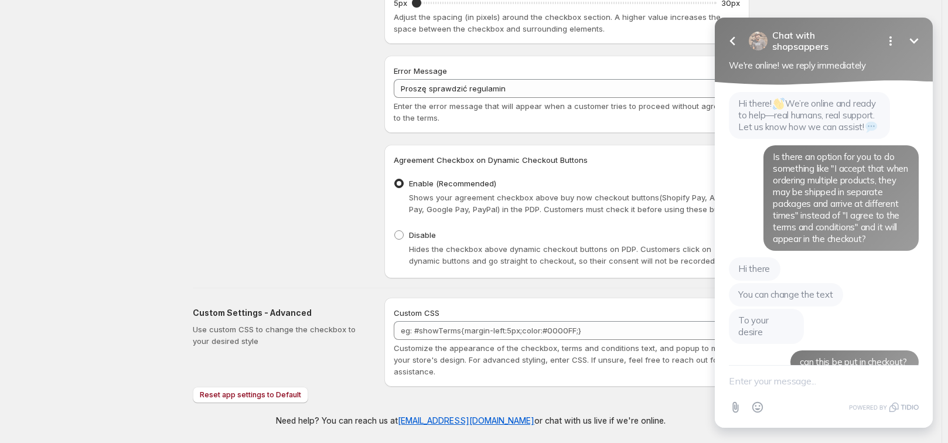
scroll to position [295, 0]
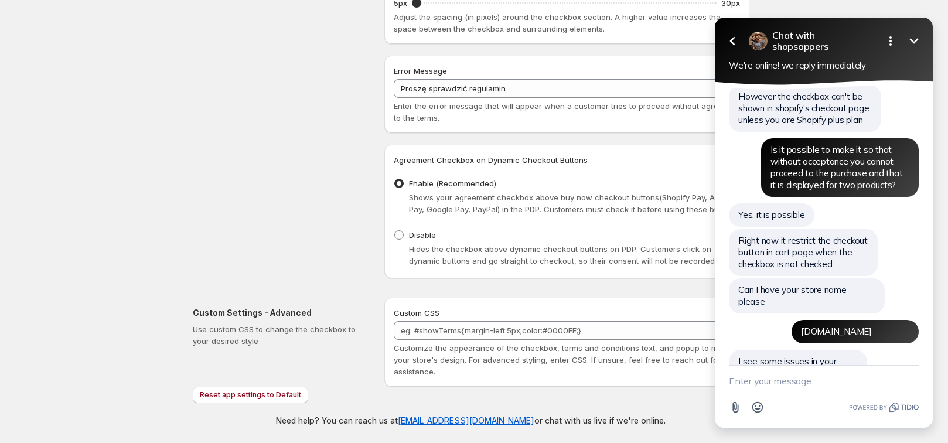
click at [814, 392] on textarea "New message" at bounding box center [824, 381] width 190 height 30
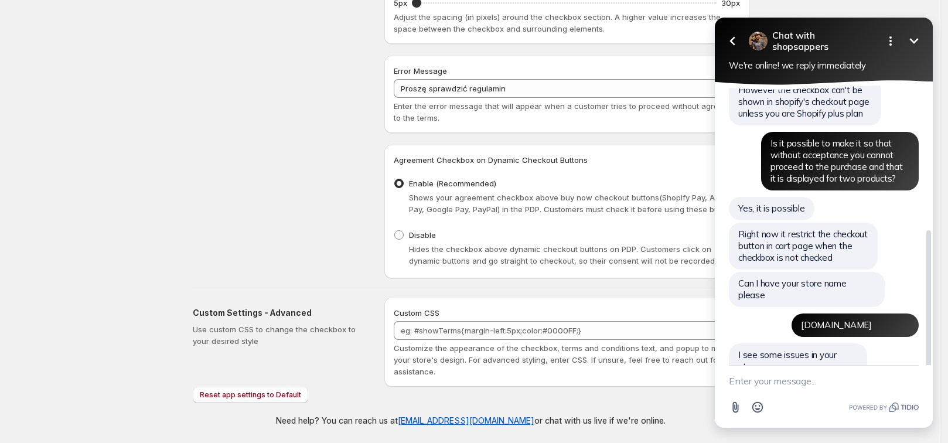
scroll to position [327, 0]
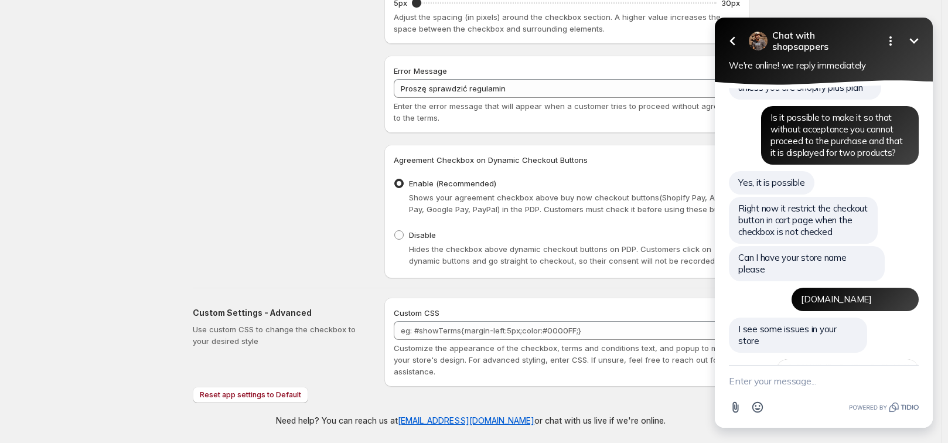
click at [824, 384] on textarea "New message" at bounding box center [824, 381] width 190 height 30
type textarea "jak zrobić to po polsku"
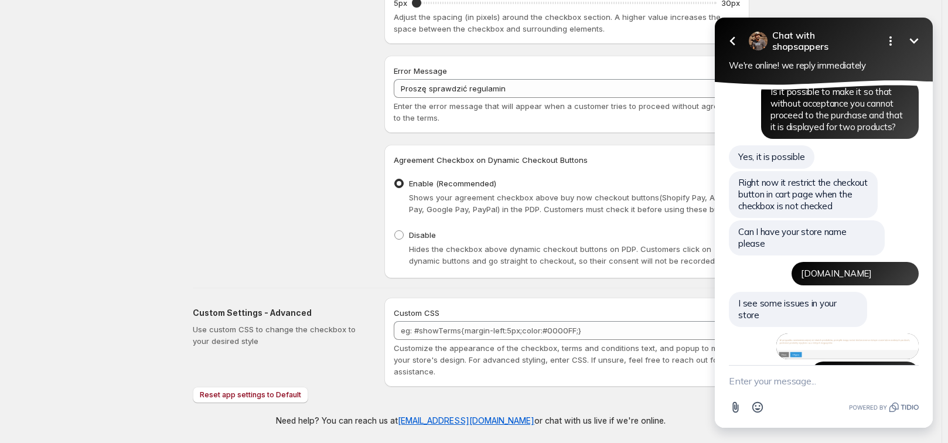
click at [814, 370] on textarea "New message" at bounding box center [824, 381] width 190 height 30
click at [807, 373] on textarea "New message" at bounding box center [824, 381] width 190 height 30
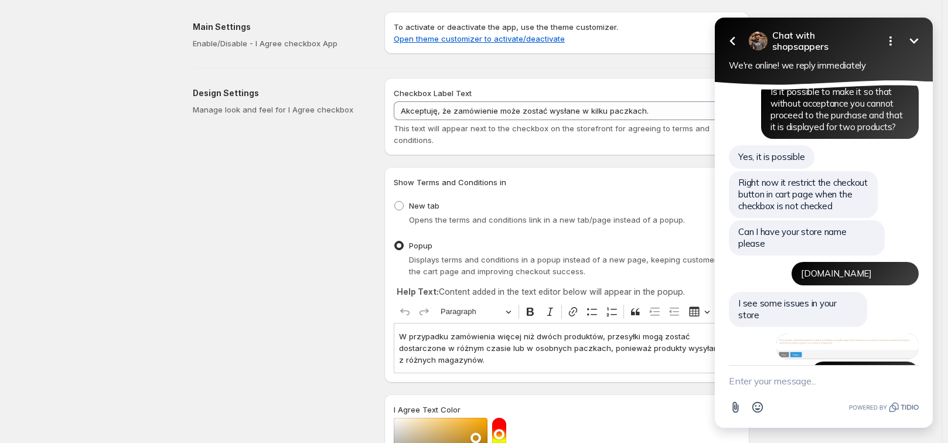
scroll to position [383, 0]
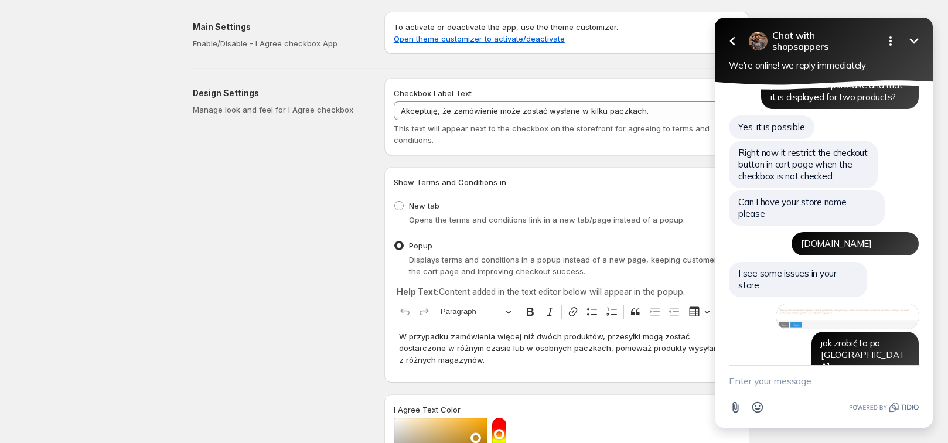
click at [755, 382] on textarea "New message" at bounding box center [824, 381] width 190 height 30
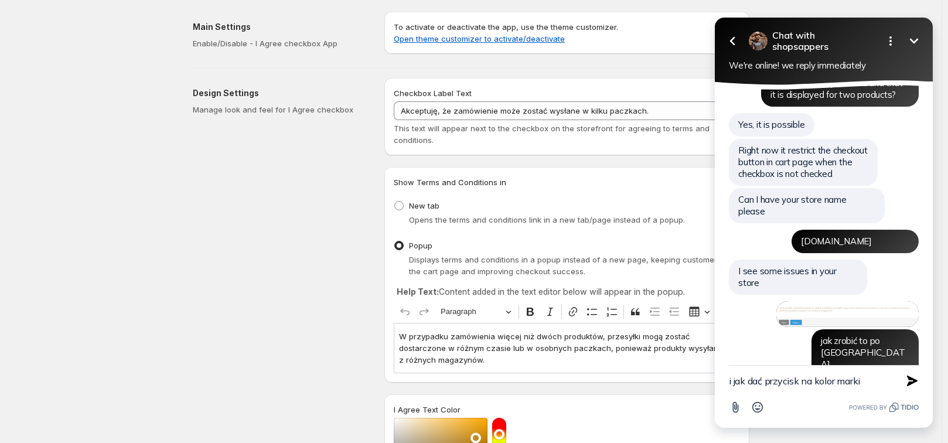
scroll to position [435, 0]
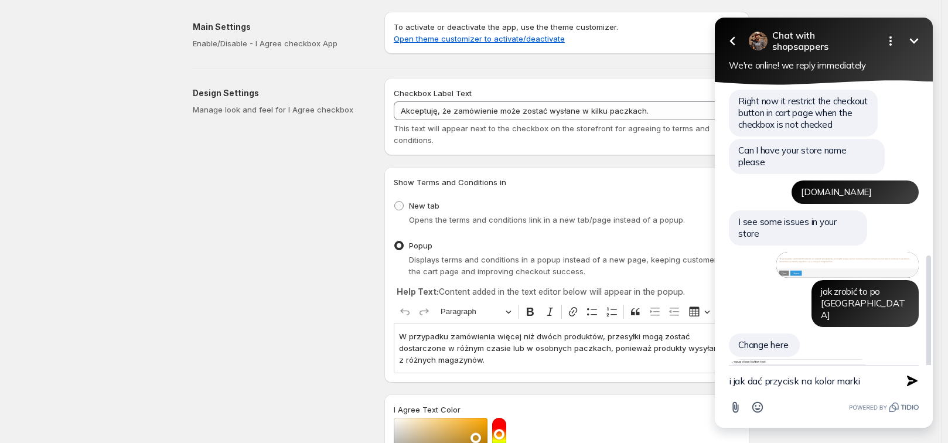
type textarea "i jak dać przycisk na kolor marki"
click at [772, 359] on img at bounding box center [800, 383] width 142 height 49
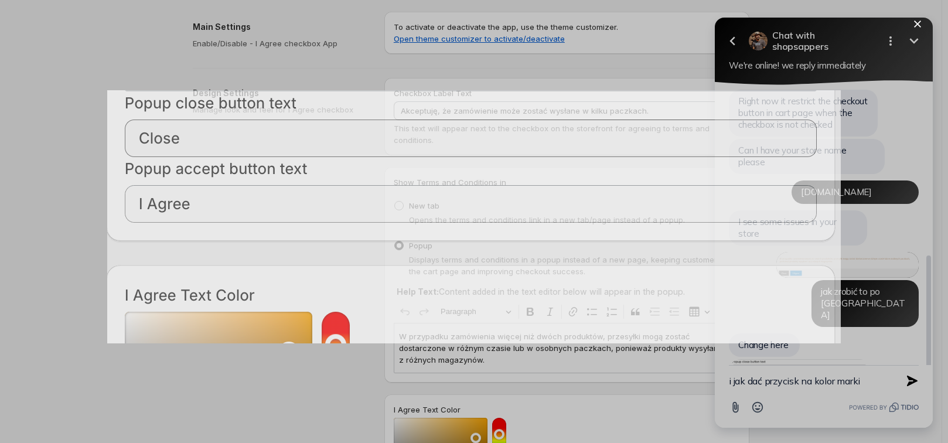
scroll to position [0, 0]
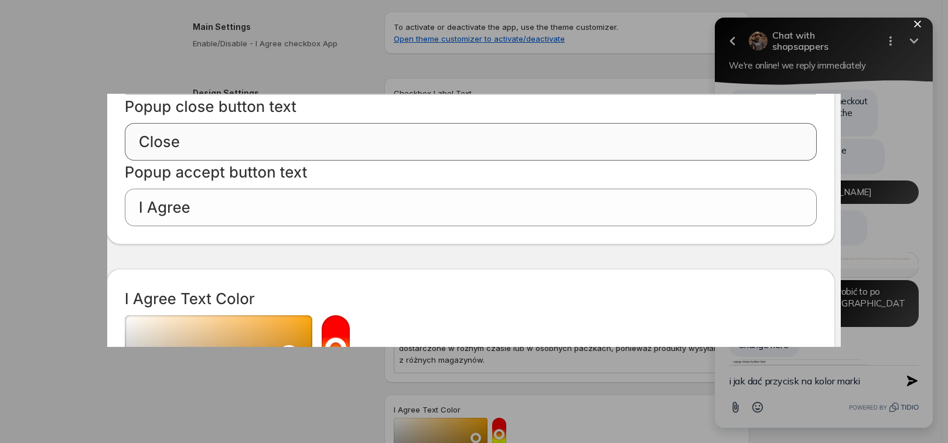
click at [856, 337] on div at bounding box center [474, 221] width 948 height 443
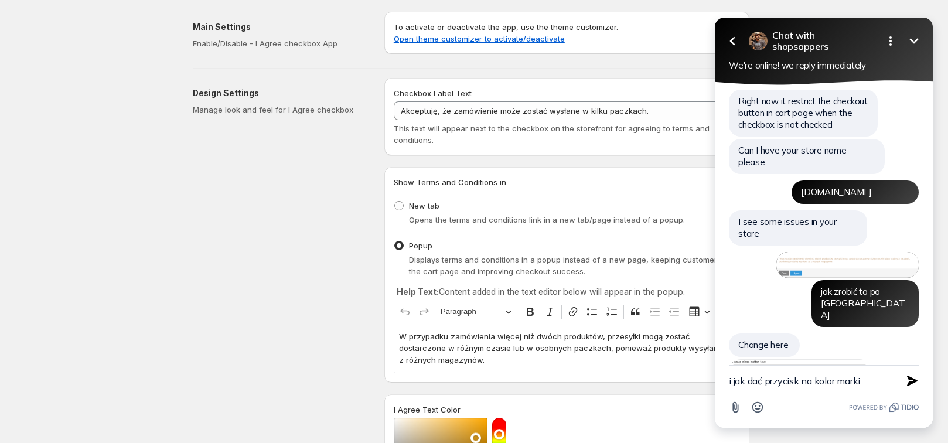
scroll to position [476, 0]
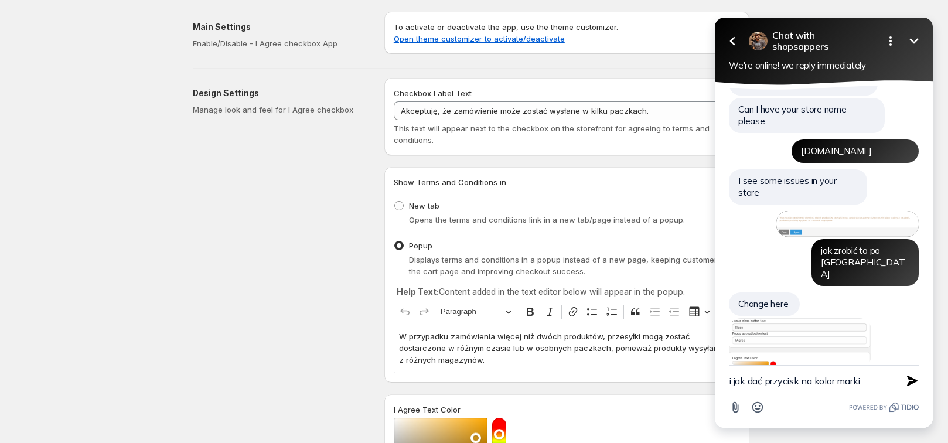
click at [917, 38] on icon "Minimize" at bounding box center [914, 41] width 14 height 14
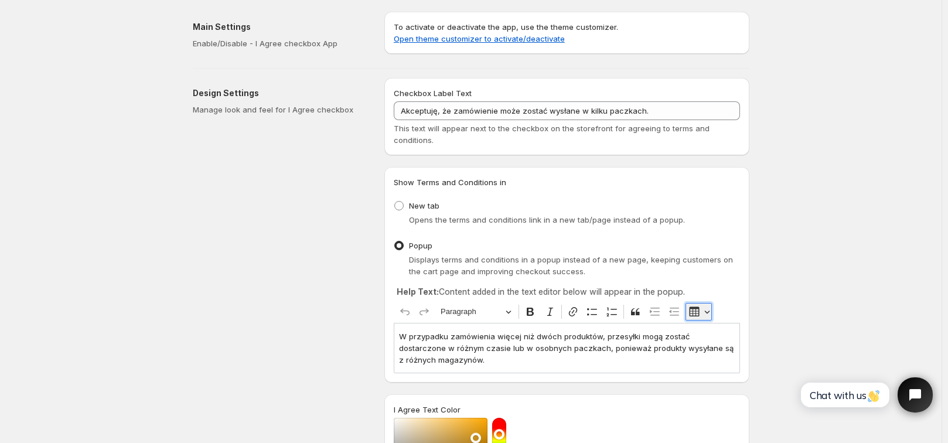
click at [711, 311] on button "Insert table" at bounding box center [698, 312] width 26 height 18
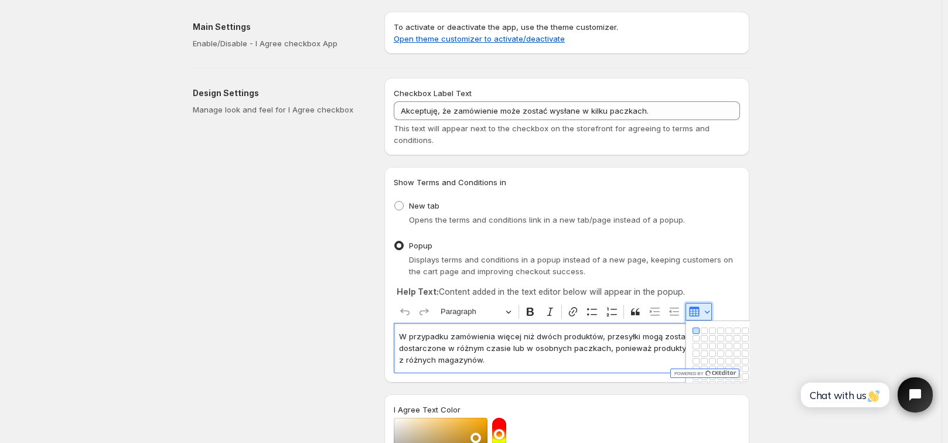
click at [711, 311] on button "Insert table" at bounding box center [698, 312] width 26 height 18
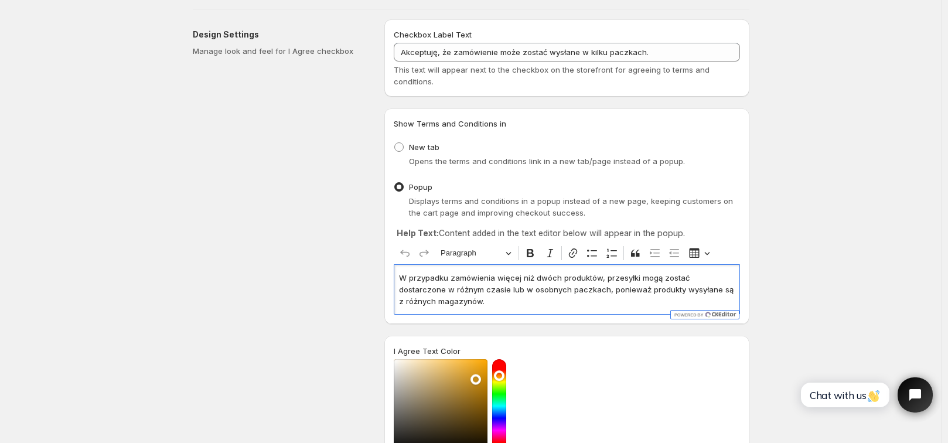
click at [777, 325] on div "Save Discard Main Settings Enable/Disable - I Agree checkbox App To activate or…" at bounding box center [470, 450] width 941 height 1018
click at [917, 394] on icon "Open chat widget" at bounding box center [922, 395] width 18 height 18
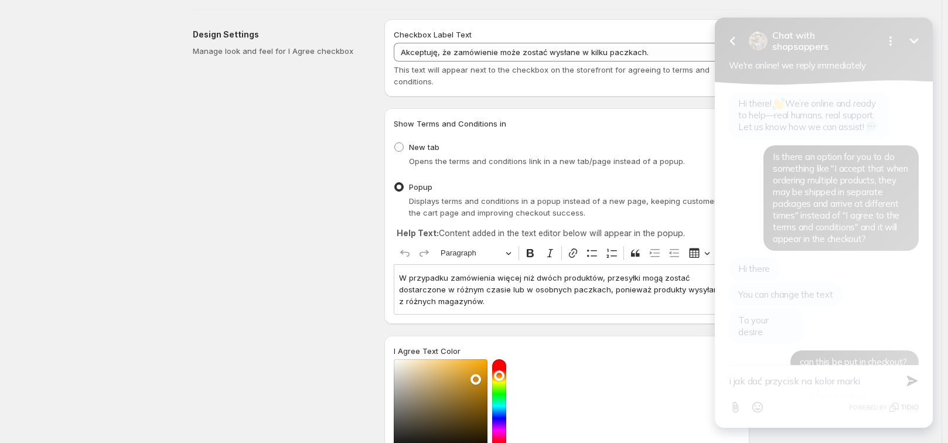
scroll to position [460, 0]
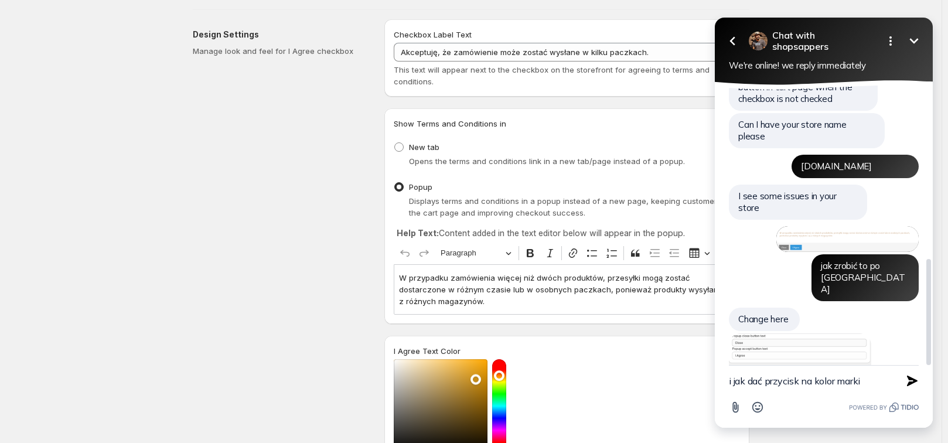
click at [813, 333] on img at bounding box center [800, 357] width 142 height 49
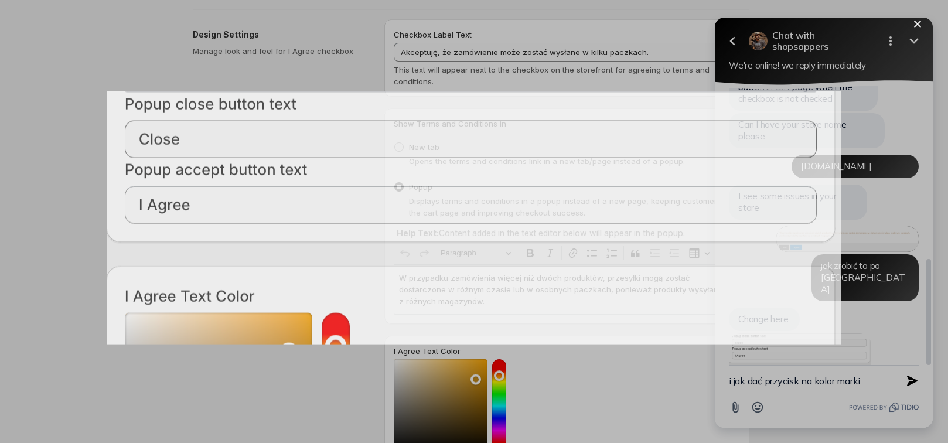
scroll to position [0, 0]
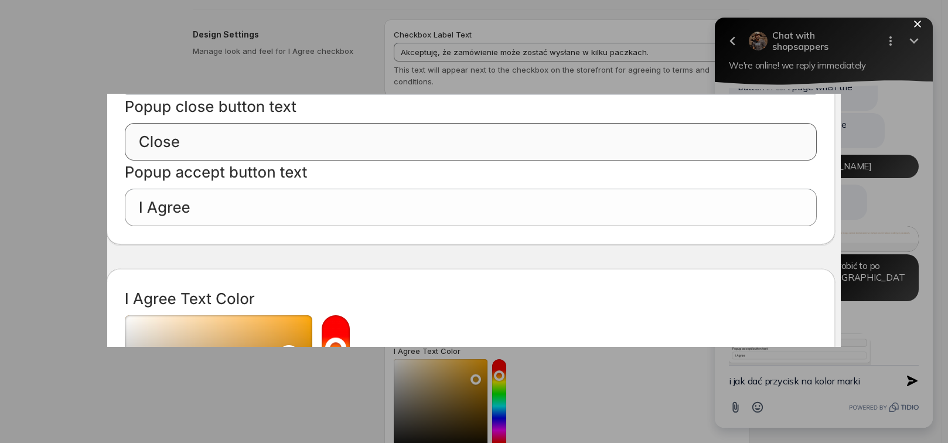
click at [872, 290] on div at bounding box center [474, 221] width 948 height 443
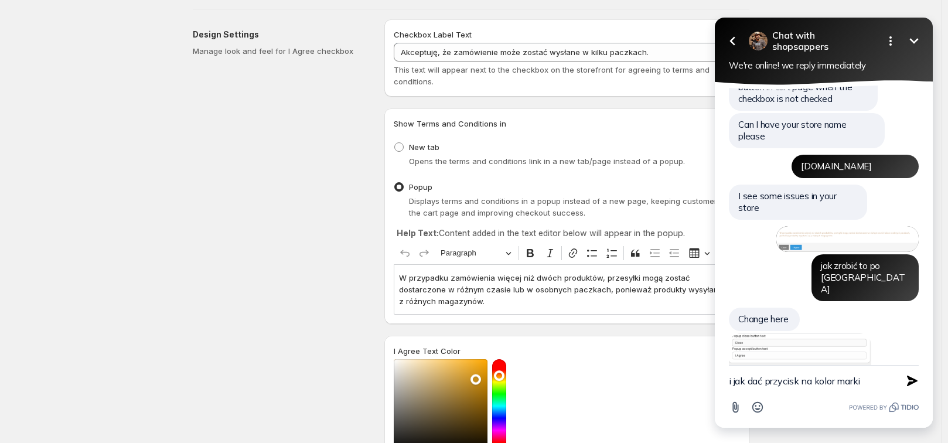
click at [351, 228] on div "Design Settings Manage look and feel for I Agree checkbox" at bounding box center [284, 407] width 182 height 776
click at [790, 333] on img at bounding box center [800, 357] width 142 height 49
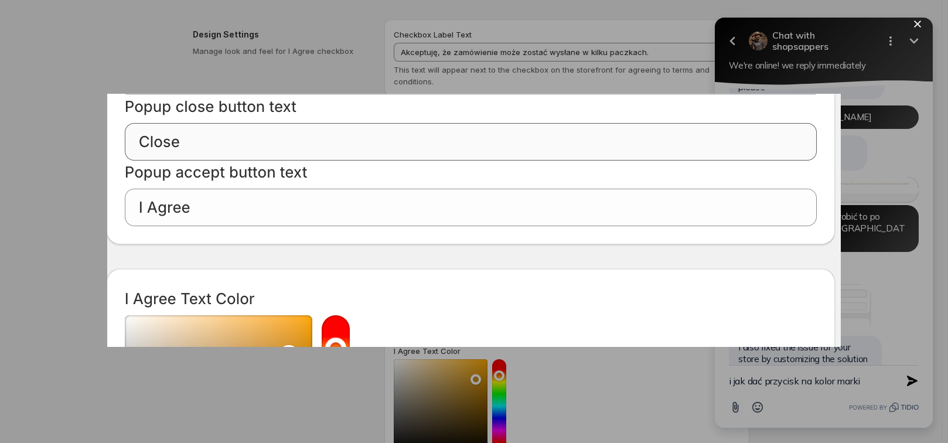
scroll to position [484, 0]
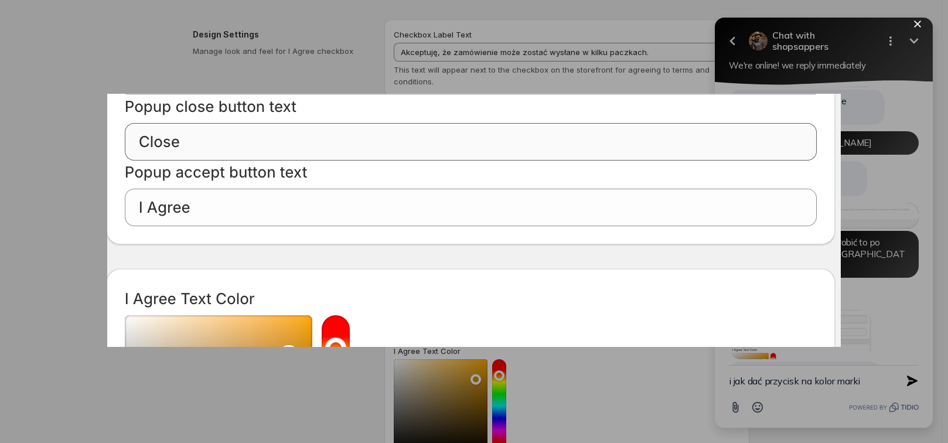
click at [333, 71] on div at bounding box center [474, 221] width 948 height 443
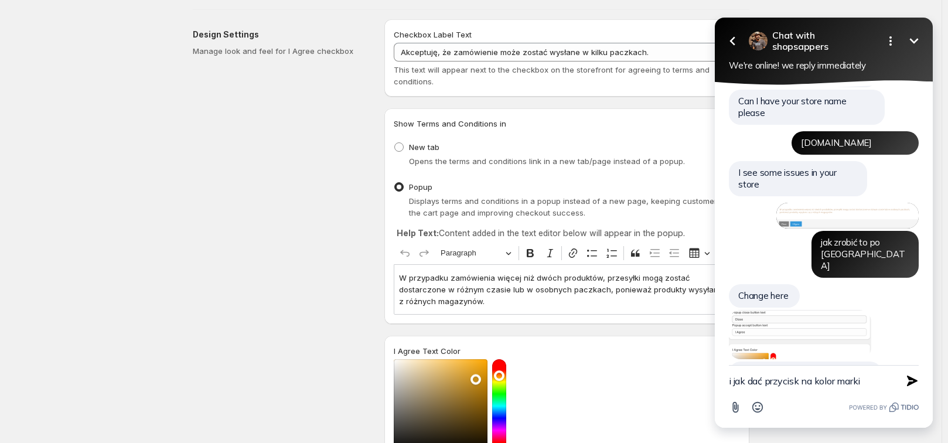
scroll to position [510, 0]
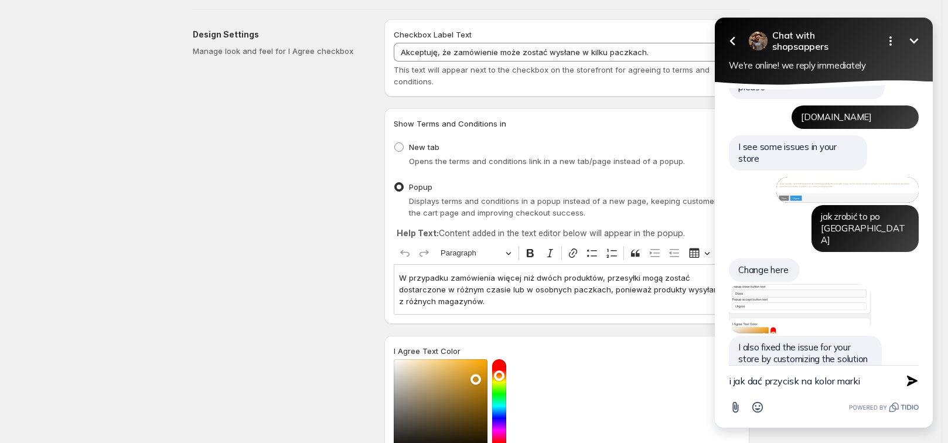
click at [910, 36] on icon "Minimize" at bounding box center [914, 41] width 14 height 14
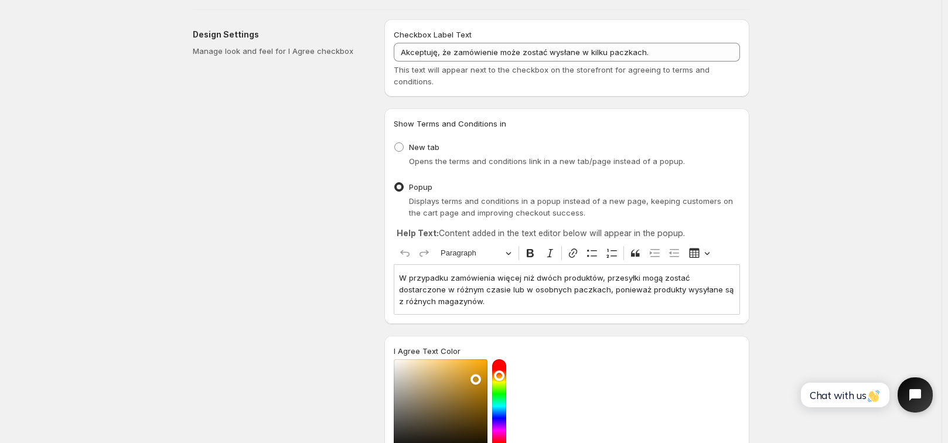
scroll to position [117, 0]
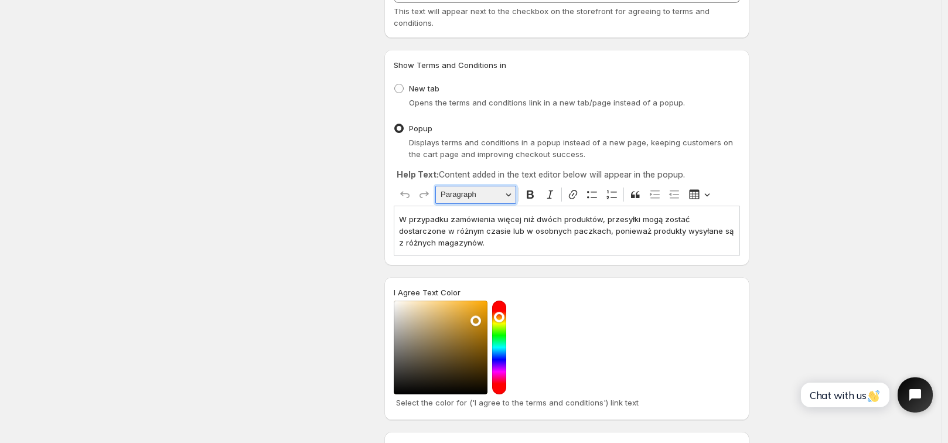
click at [497, 199] on span "Paragraph" at bounding box center [471, 194] width 61 height 14
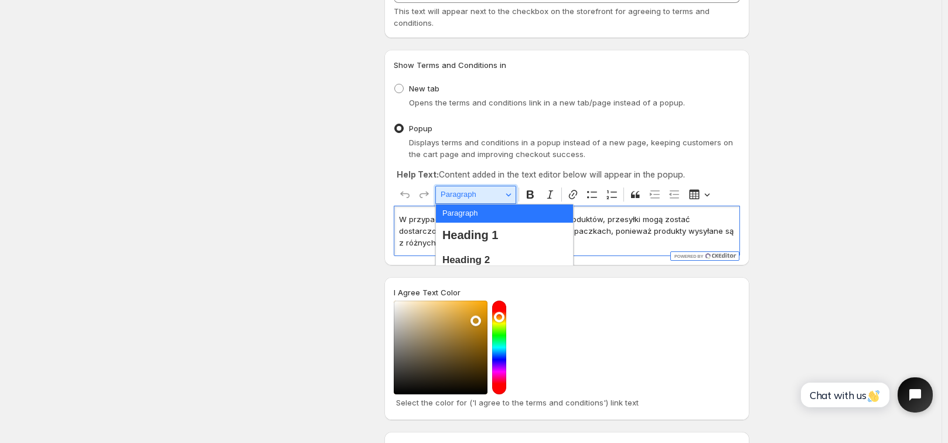
click at [497, 198] on span "Paragraph" at bounding box center [471, 194] width 61 height 14
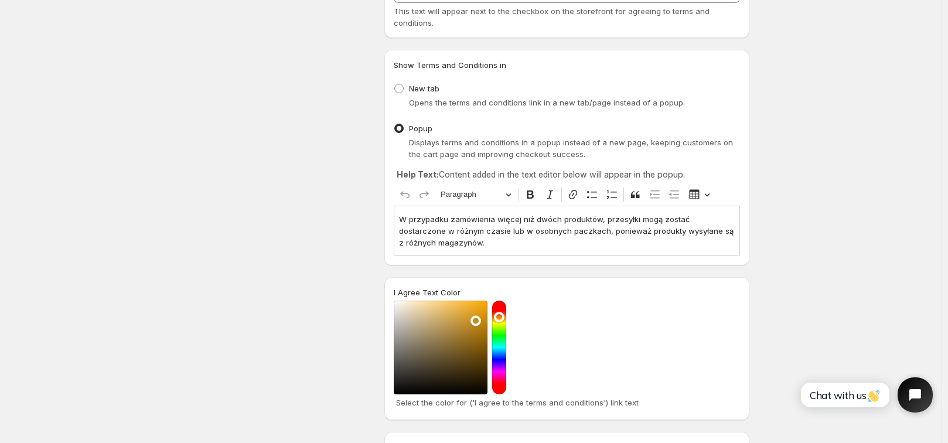
click at [804, 277] on div "Save Discard Main Settings Enable/Disable - I Agree checkbox App To activate or…" at bounding box center [470, 392] width 941 height 1018
click at [909, 387] on icon "Open chat widget" at bounding box center [915, 395] width 17 height 17
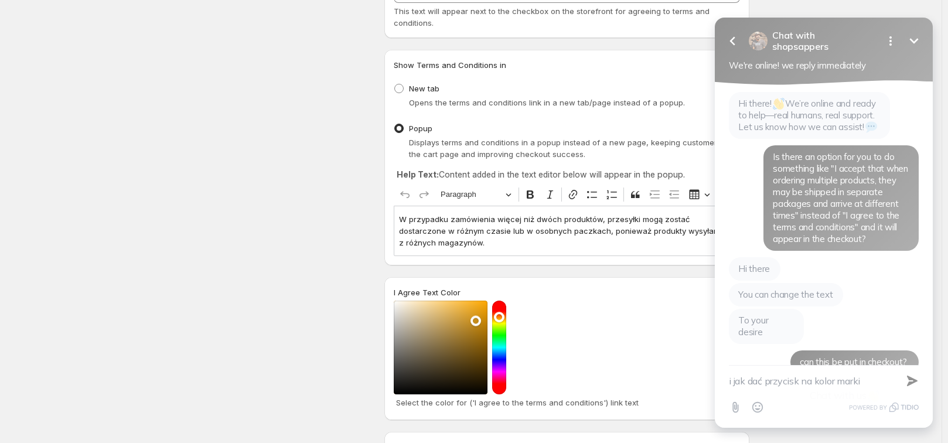
scroll to position [484, 0]
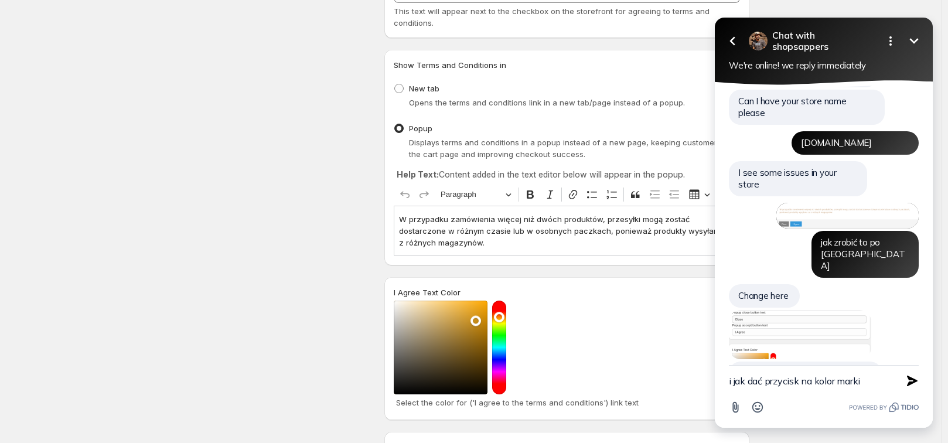
click at [865, 381] on textarea "i jak dać przycisk na kolor marki" at bounding box center [809, 381] width 161 height 30
drag, startPoint x: 865, startPoint y: 381, endPoint x: 629, endPoint y: 361, distance: 237.5
click at [700, 361] on html "Go back Chat with shopsappers Minimize Open options We're online! we reply imme…" at bounding box center [824, 224] width 248 height 438
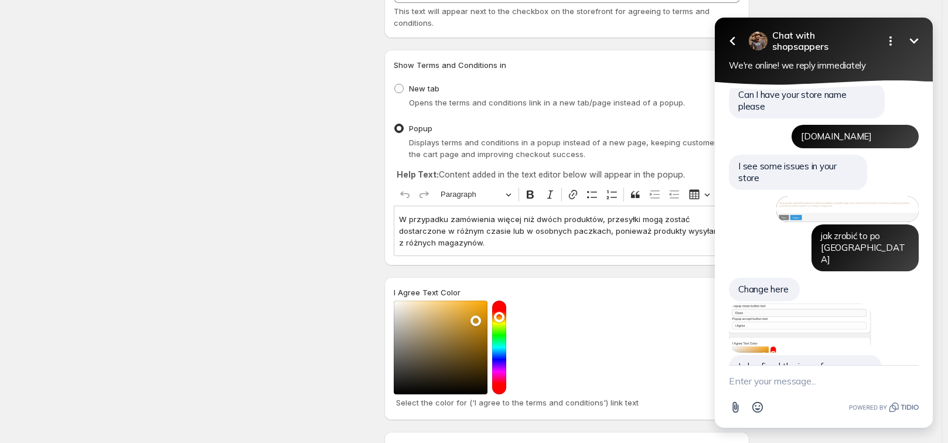
click at [748, 376] on textarea "New message" at bounding box center [824, 381] width 190 height 30
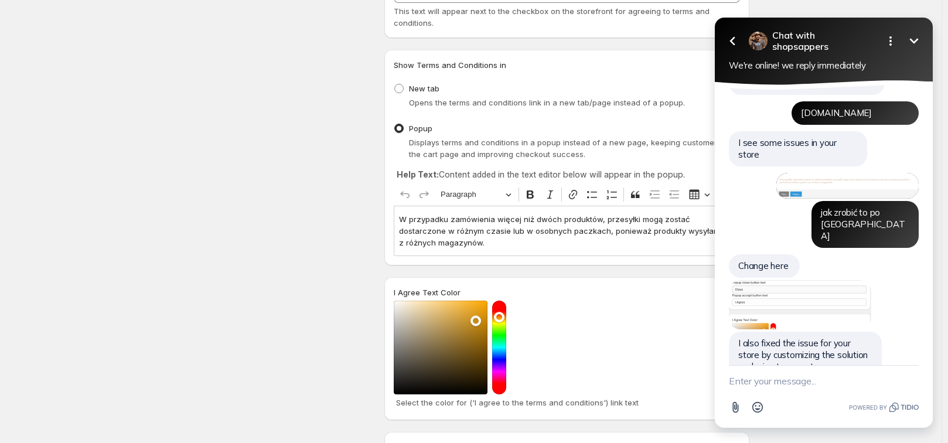
scroll to position [619, 0]
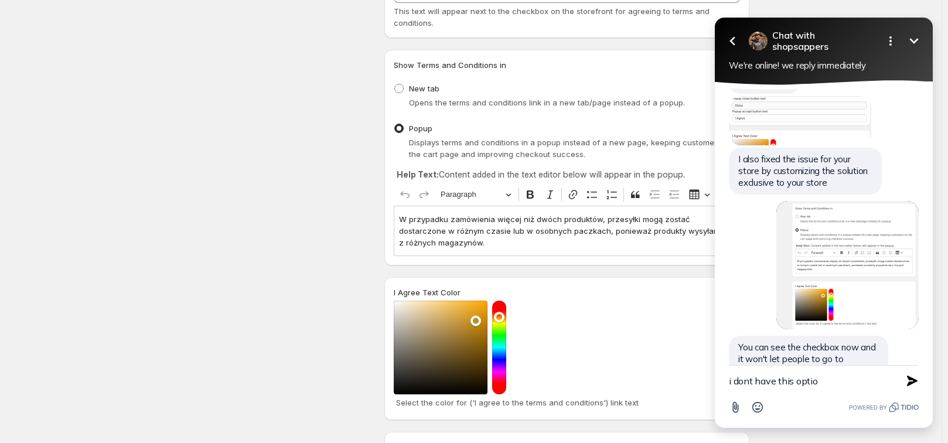
type textarea "i dont have this option"
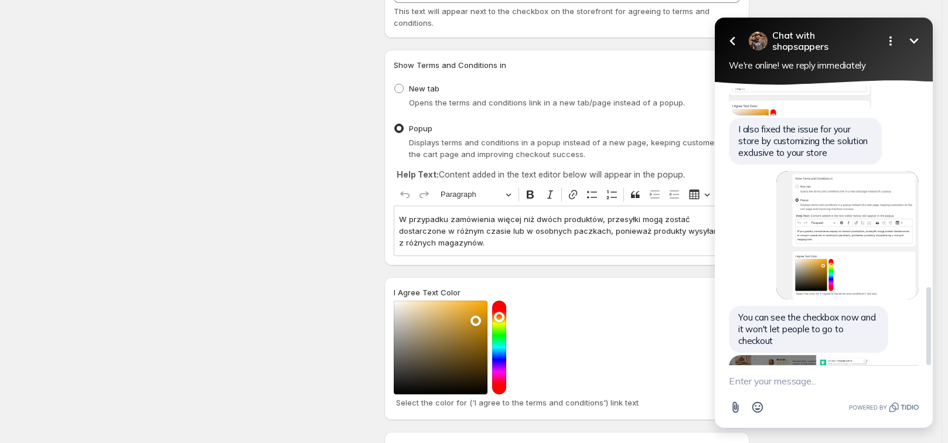
click at [799, 355] on img at bounding box center [800, 373] width 142 height 36
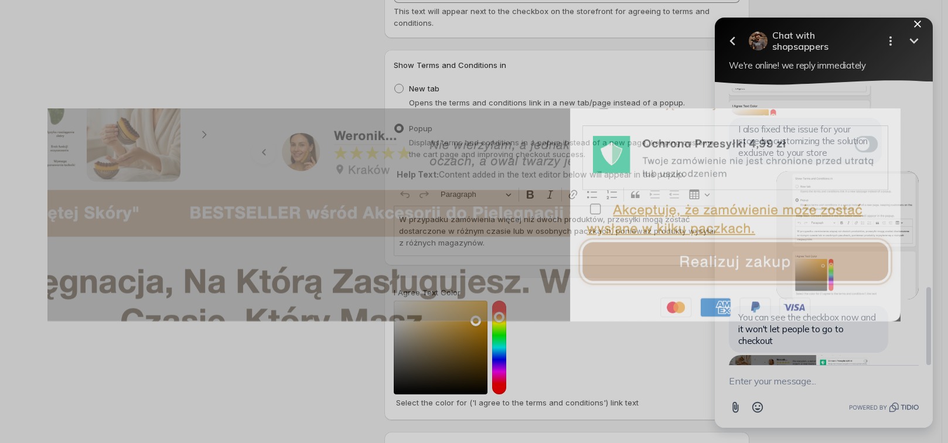
scroll to position [0, 0]
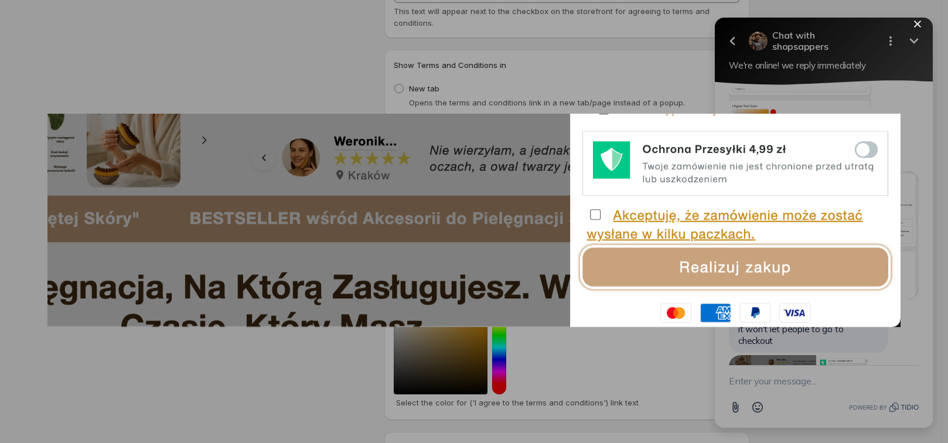
click at [793, 346] on div at bounding box center [474, 221] width 948 height 443
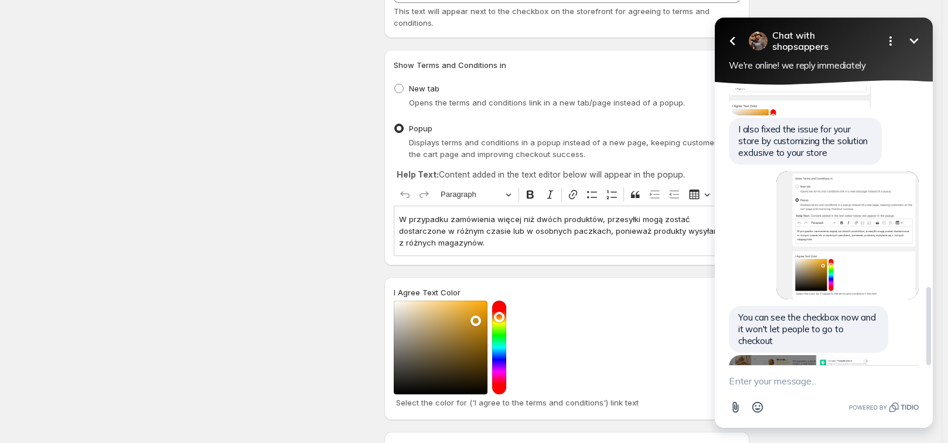
click at [785, 355] on img at bounding box center [800, 373] width 142 height 36
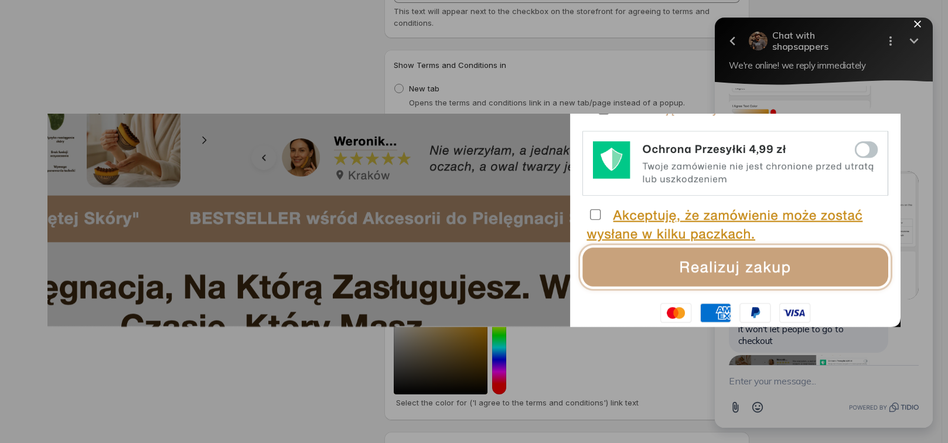
scroll to position [758, 0]
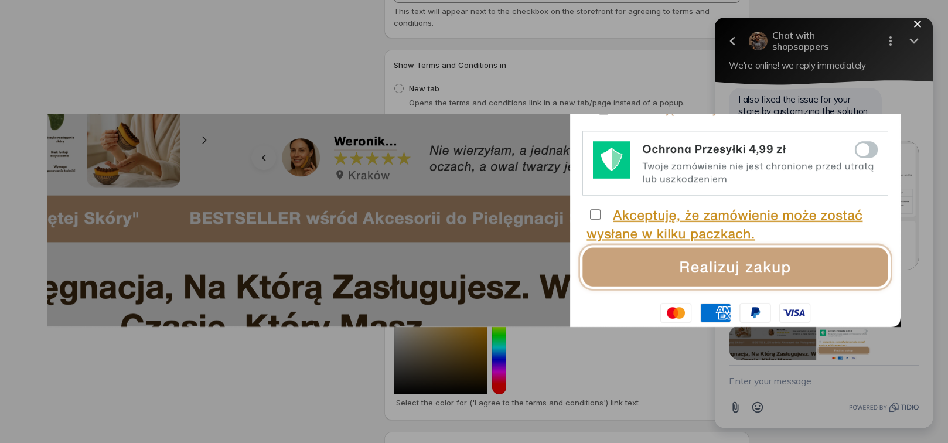
click at [769, 359] on div at bounding box center [474, 221] width 948 height 443
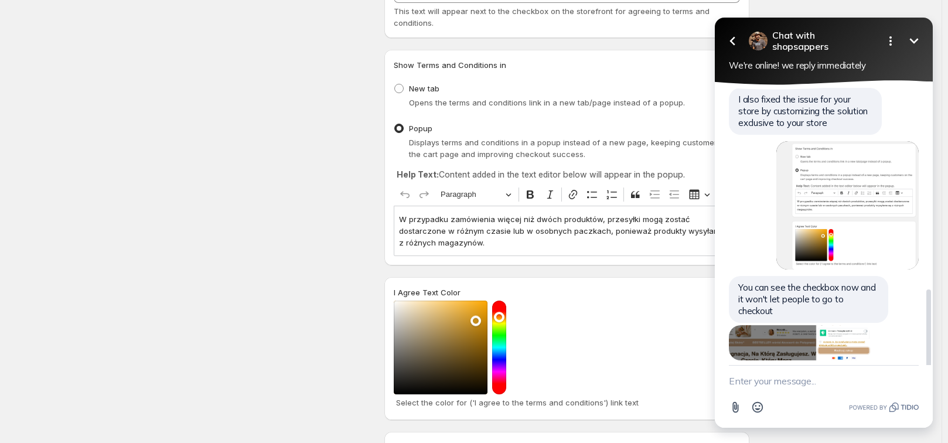
scroll to position [728, 0]
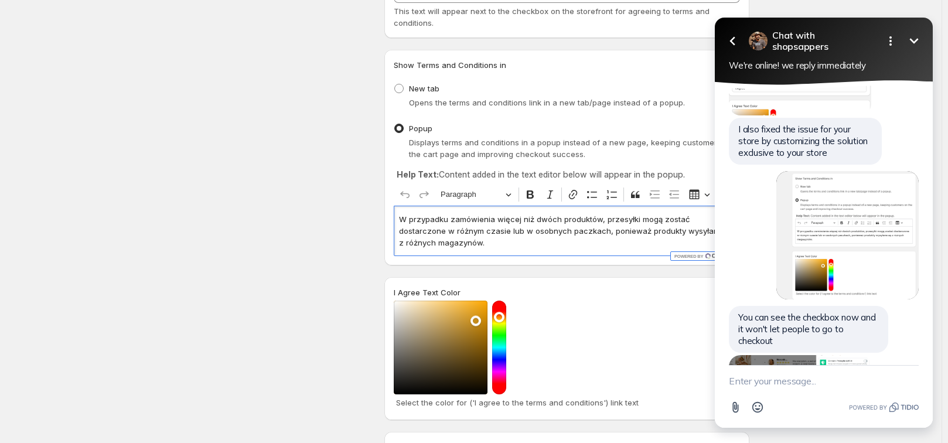
click at [516, 253] on div "W przypadku zamówienia więcej niż dwóch produktów, przesyłki mogą zostać dostar…" at bounding box center [567, 231] width 346 height 50
click at [313, 229] on div "Design Settings Manage look and feel for I Agree checkbox" at bounding box center [284, 349] width 182 height 776
click at [920, 40] on icon "Minimize" at bounding box center [914, 41] width 14 height 14
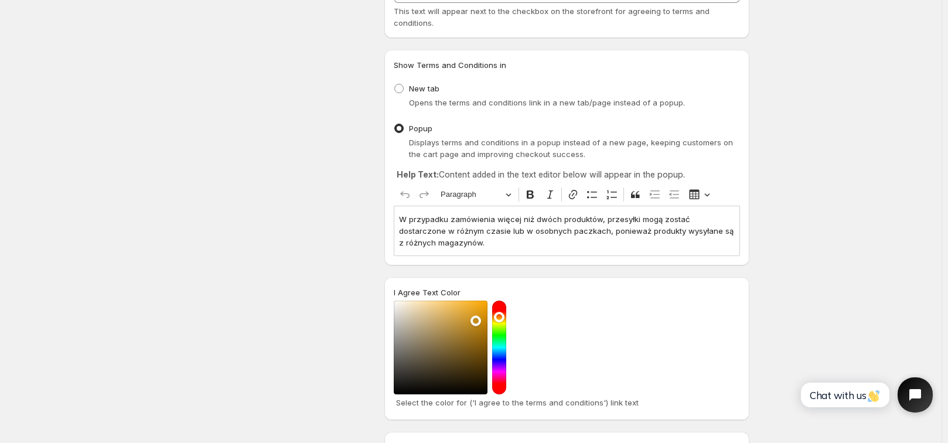
click at [567, 247] on p "W przypadku zamówienia więcej niż dwóch produktów, przesyłki mogą zostać dostar…" at bounding box center [567, 230] width 336 height 35
click at [601, 220] on p "W przypadku zamówienia więcej niż dwóch produktów, przesyłki mogą zostać dostar…" at bounding box center [567, 230] width 336 height 35
click at [557, 243] on p "W przypadku zamówienia więcej niż dwóch produktów, przesyłki mogą zostać dostar…" at bounding box center [567, 230] width 336 height 35
click at [903, 385] on button "Open chat widget" at bounding box center [915, 395] width 39 height 39
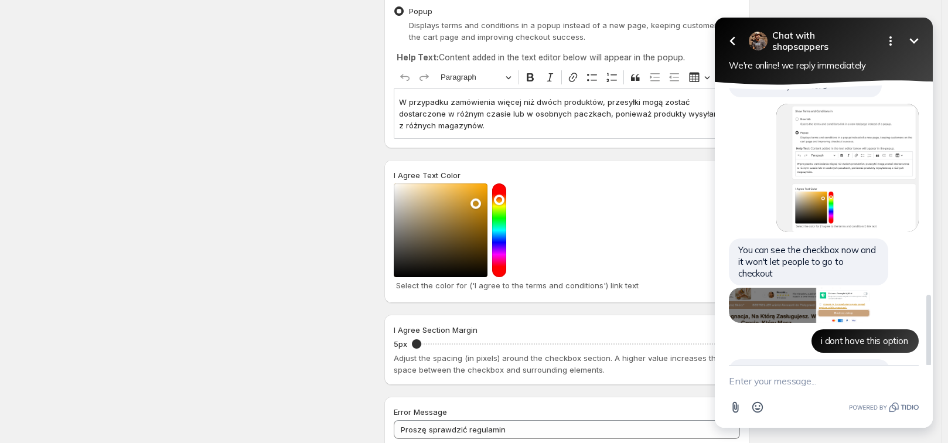
scroll to position [835, 0]
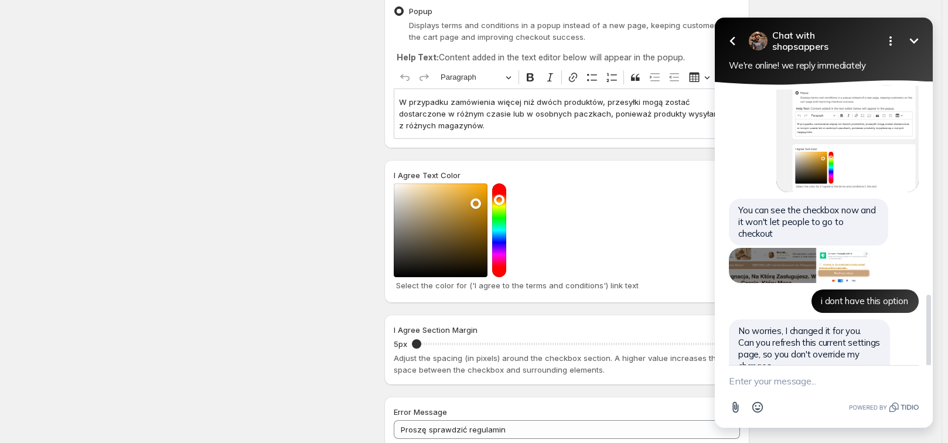
click at [830, 380] on img at bounding box center [800, 399] width 142 height 39
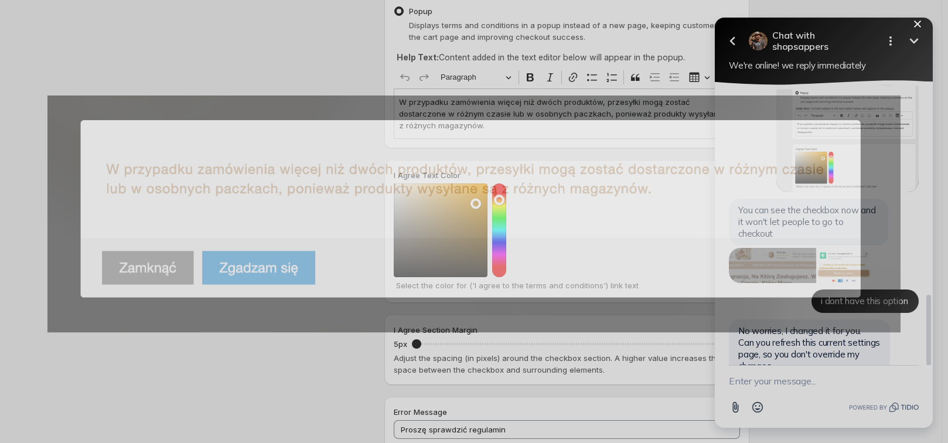
scroll to position [0, 0]
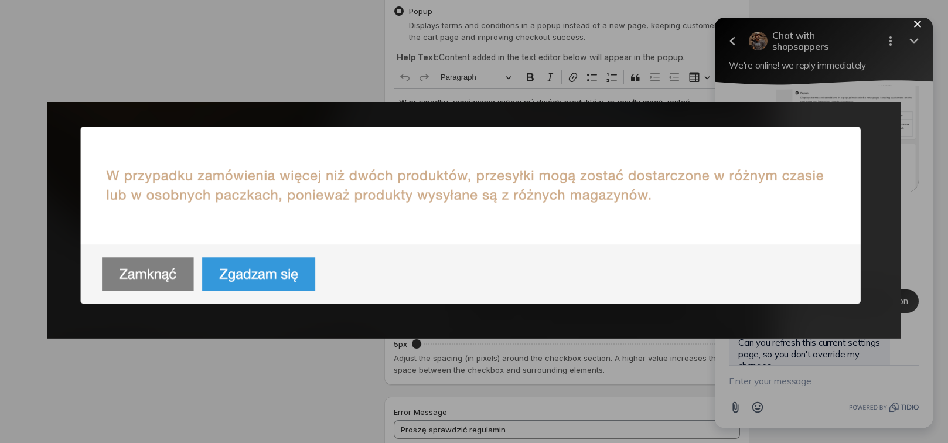
click at [796, 351] on div at bounding box center [474, 221] width 948 height 443
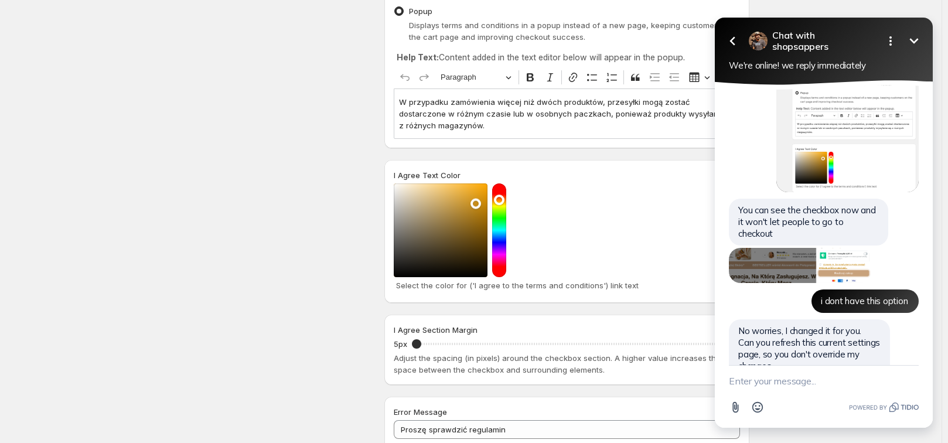
click at [790, 380] on textarea "New message" at bounding box center [824, 381] width 190 height 30
click at [785, 387] on textarea "New message" at bounding box center [824, 381] width 190 height 30
paste textarea "C8A27C"
type textarea "and change color button i agree HEX #C8A27C"
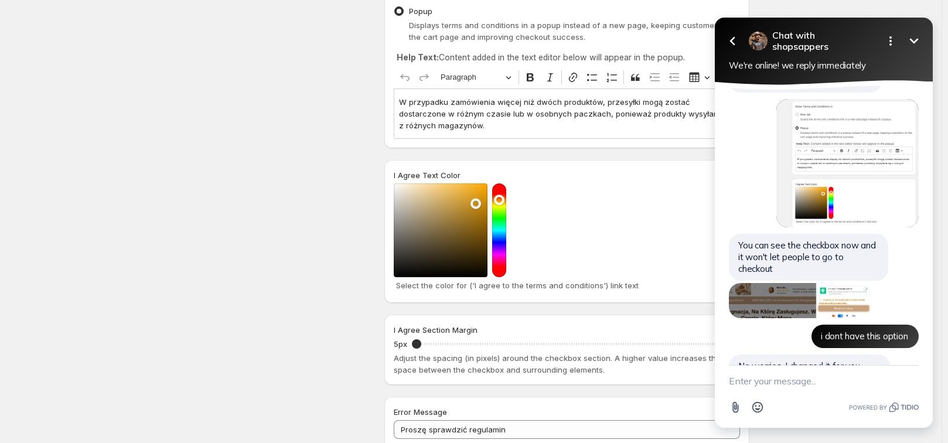
scroll to position [892, 0]
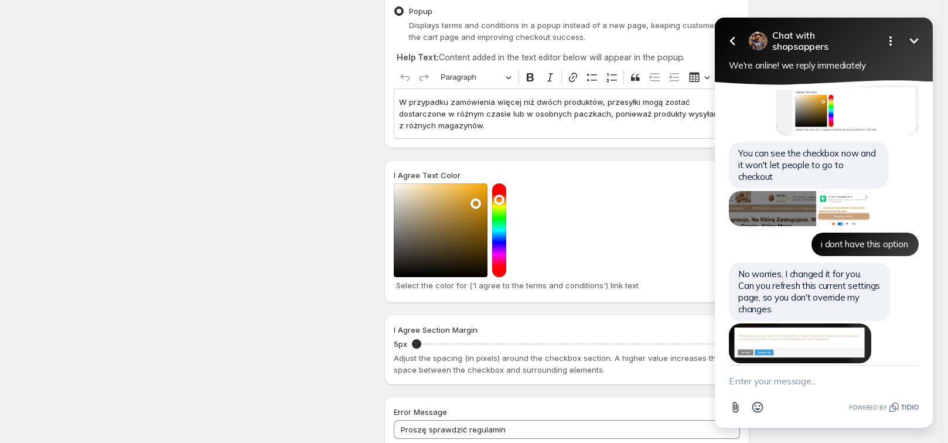
click at [776, 367] on textarea "New message" at bounding box center [824, 381] width 190 height 30
click at [784, 373] on textarea "New message" at bounding box center [824, 381] width 190 height 30
click at [785, 376] on textarea "New message" at bounding box center [824, 381] width 190 height 30
click at [791, 377] on textarea "New message" at bounding box center [824, 381] width 190 height 30
type textarea "background"
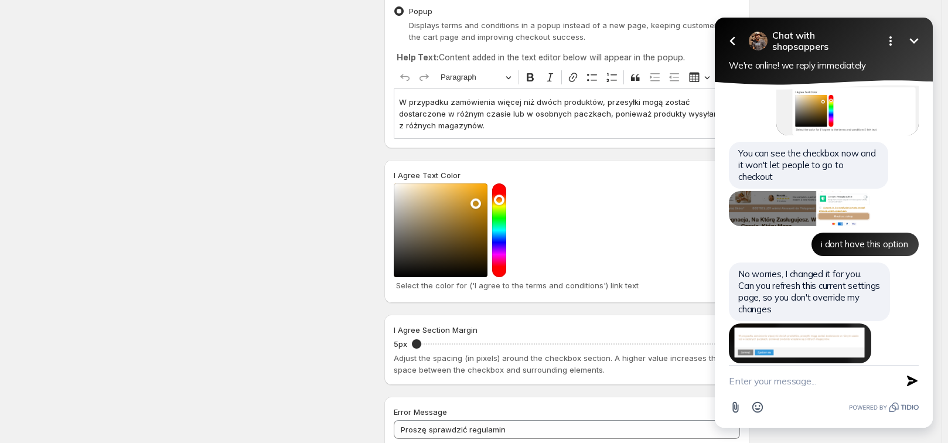
scroll to position [917, 0]
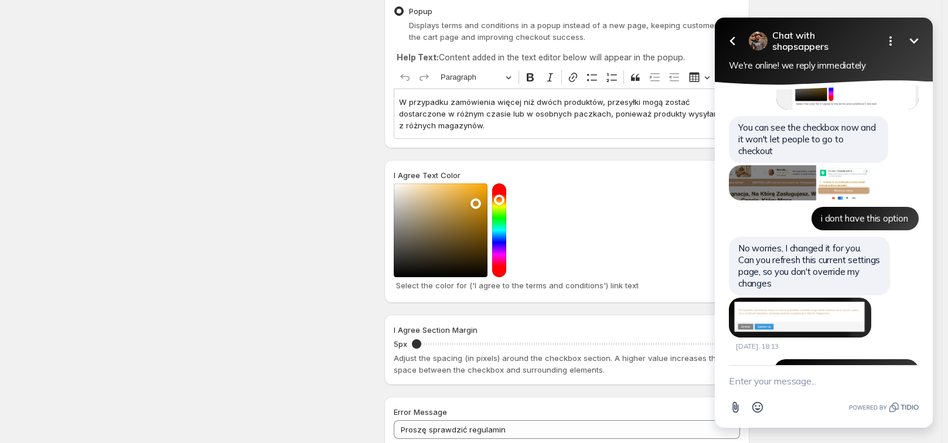
click at [791, 369] on textarea "New message" at bounding box center [824, 381] width 190 height 30
click at [765, 383] on textarea "New message" at bounding box center [824, 381] width 190 height 30
click at [809, 377] on textarea "New message" at bounding box center [824, 381] width 190 height 30
click at [810, 379] on textarea "New message" at bounding box center [824, 381] width 190 height 30
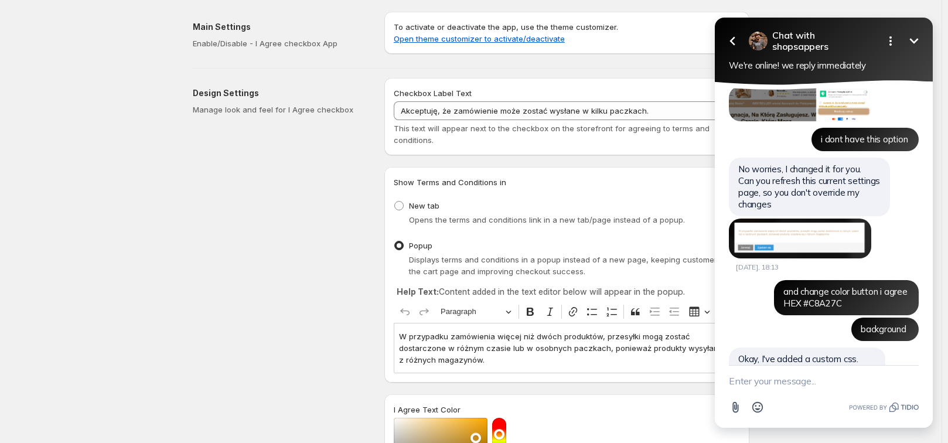
scroll to position [971, 0]
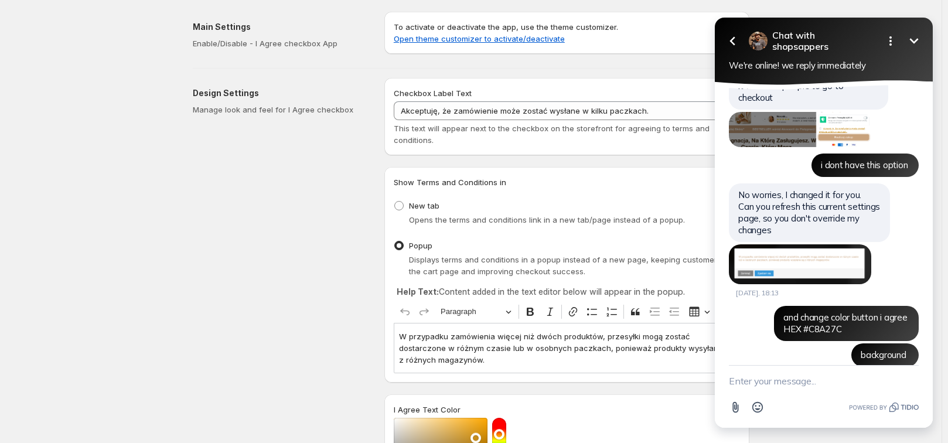
click at [763, 384] on textarea "New message" at bounding box center [824, 381] width 190 height 30
drag, startPoint x: 779, startPoint y: 381, endPoint x: 749, endPoint y: 380, distance: 29.9
click at [749, 380] on textarea "Okay and change button "Zamknąć" for "Zamknij"" at bounding box center [809, 375] width 161 height 42
click at [787, 383] on textarea "Okay and change button "Zamknąć" for "Zamknij"" at bounding box center [809, 375] width 161 height 42
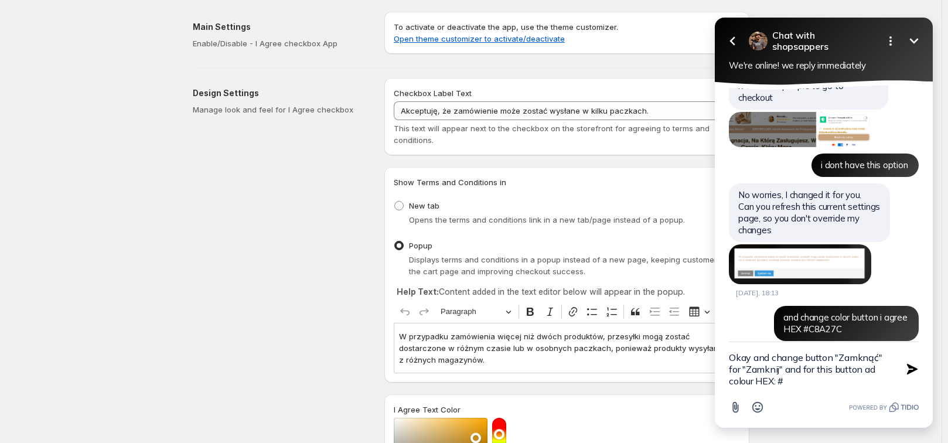
paste textarea "412C13"
type textarea "Okay and change button "Zamknąć" for "Zamknij" and for this button ad colour HE…"
click at [905, 367] on button "Send Shortcut" at bounding box center [912, 369] width 22 height 22
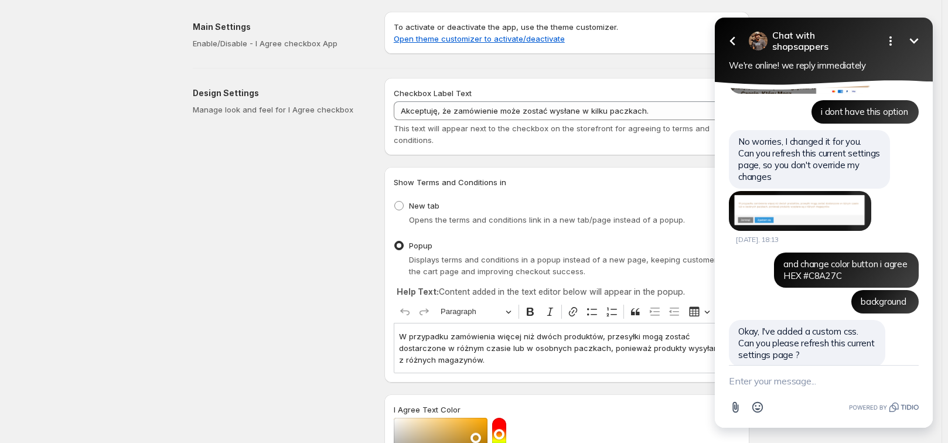
click at [846, 377] on textarea "New message" at bounding box center [824, 381] width 190 height 30
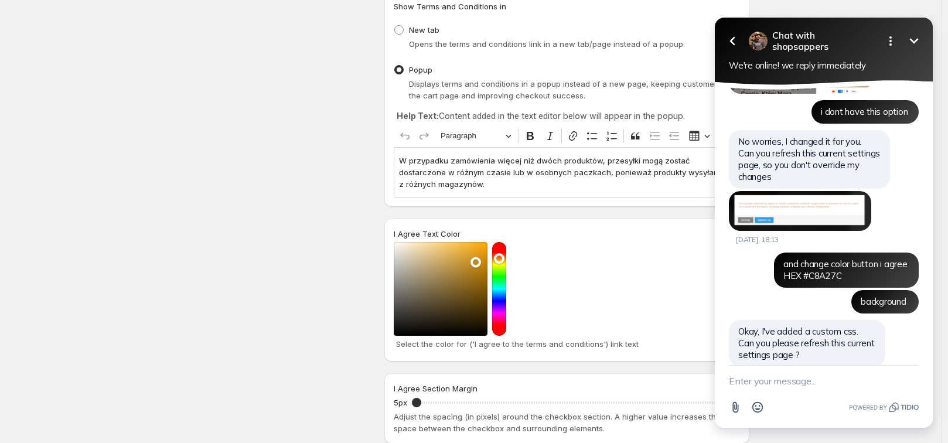
scroll to position [352, 0]
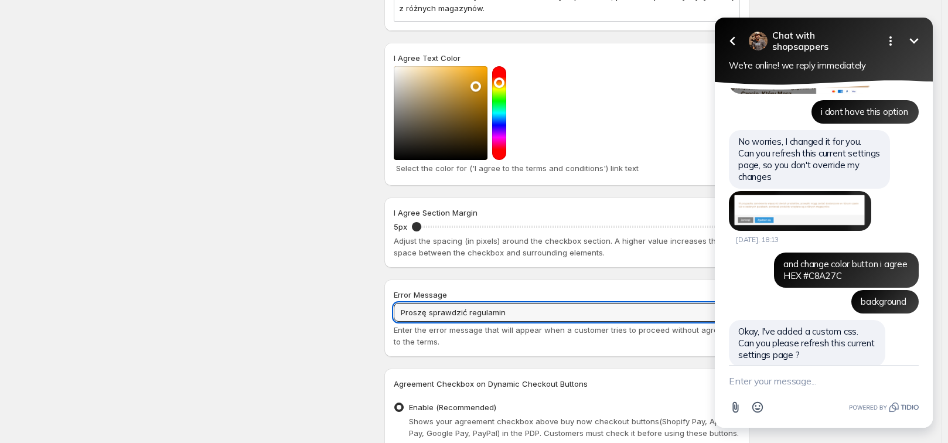
drag, startPoint x: 519, startPoint y: 313, endPoint x: 388, endPoint y: 302, distance: 131.1
click at [390, 302] on div "Error Message Proszę sprawdzić regulamin Enter the error message that will appe…" at bounding box center [566, 317] width 365 height 77
click at [517, 313] on input "Upewnij się że zaakceptowałaś nasz regulamin" at bounding box center [567, 312] width 346 height 19
click at [445, 312] on input "Upewnij się że zaakceptowałaś nasz regulamin" at bounding box center [567, 312] width 346 height 19
click at [587, 313] on input "Upewnij się, że zaakceptowałaś nasz regulamin" at bounding box center [567, 312] width 346 height 19
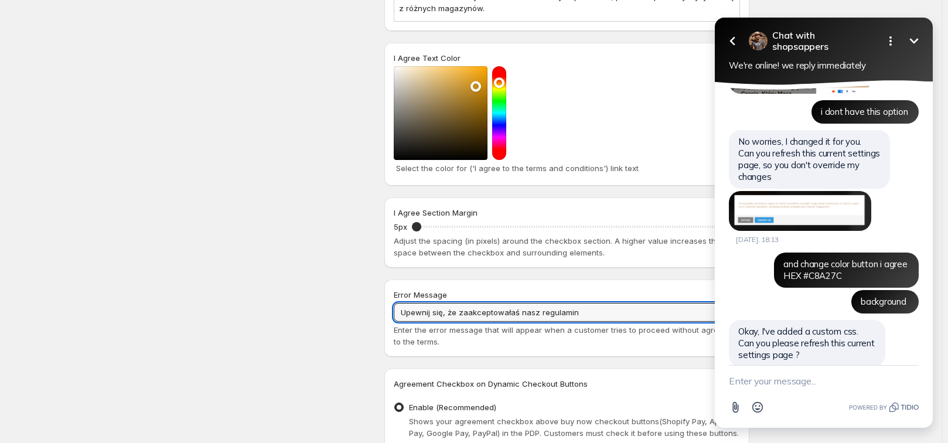
drag, startPoint x: 577, startPoint y: 313, endPoint x: 392, endPoint y: 308, distance: 185.2
click at [392, 308] on div "Error Message Upewnij się, że zaakceptowałaś nasz regulamin Enter the error mes…" at bounding box center [566, 317] width 365 height 77
click at [586, 318] on input "Upewnij się, że zaakceptowałaś nasz regulamin" at bounding box center [567, 312] width 346 height 19
click at [575, 313] on input "Upewnij się, że zaakceptowałaś nasz regulamin" at bounding box center [567, 312] width 346 height 19
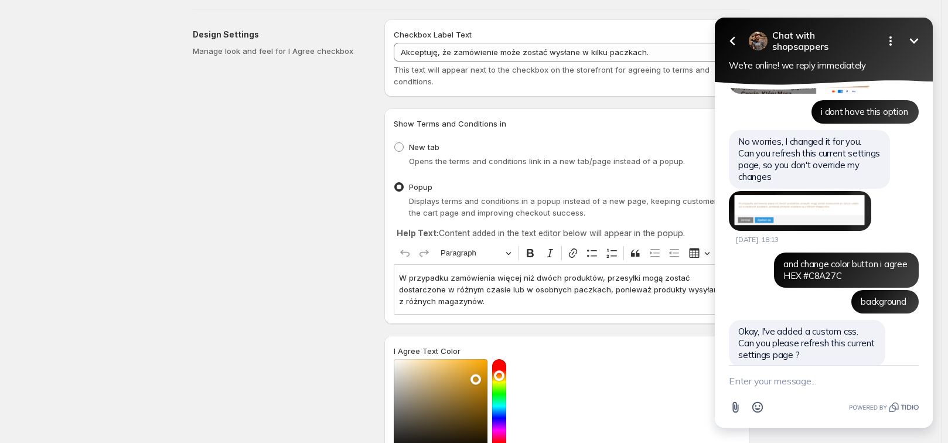
scroll to position [0, 0]
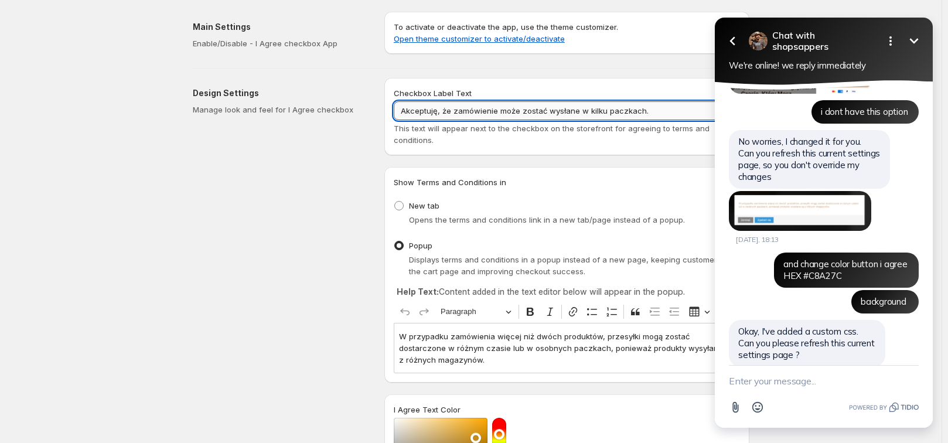
drag, startPoint x: 453, startPoint y: 111, endPoint x: 642, endPoint y: 112, distance: 189.2
click at [642, 112] on input "Akceptuję, że zamówienie może zostać wysłane w kilku paczkach." at bounding box center [567, 110] width 346 height 19
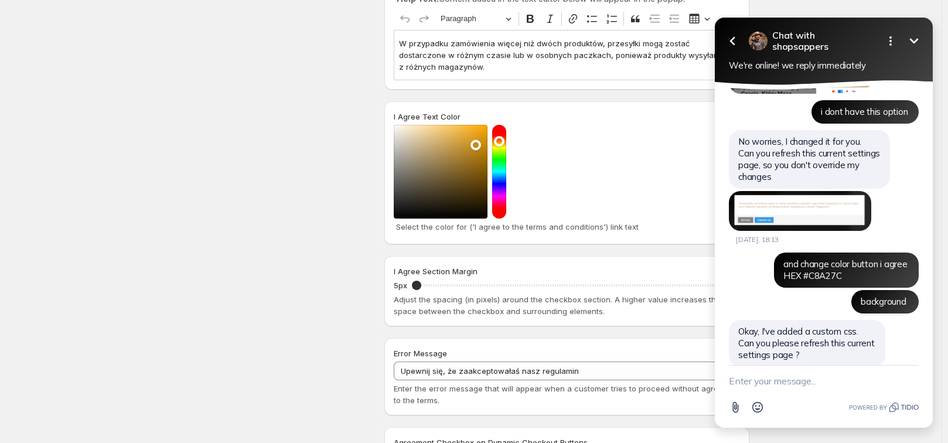
scroll to position [352, 0]
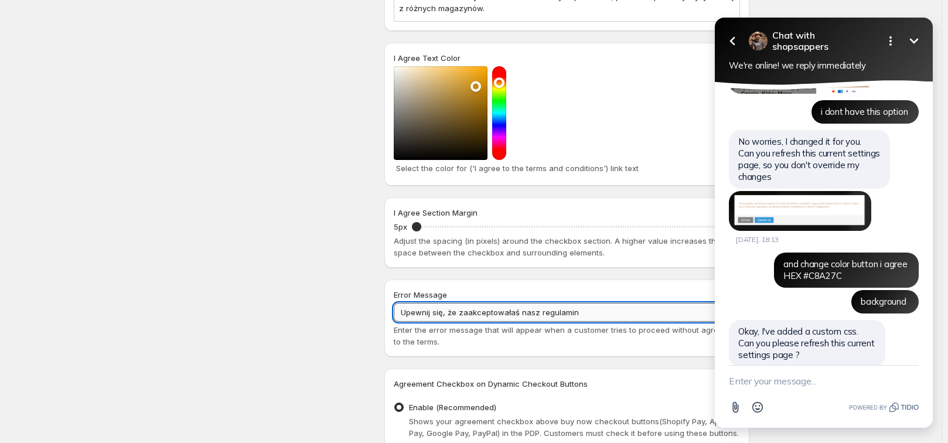
click at [586, 316] on input "Upewnij się, że zaakceptowałaś nasz regulamin" at bounding box center [567, 312] width 346 height 19
click at [584, 313] on input "Upewnij się, że zaakceptowałaś nasz regulamin" at bounding box center [567, 312] width 346 height 19
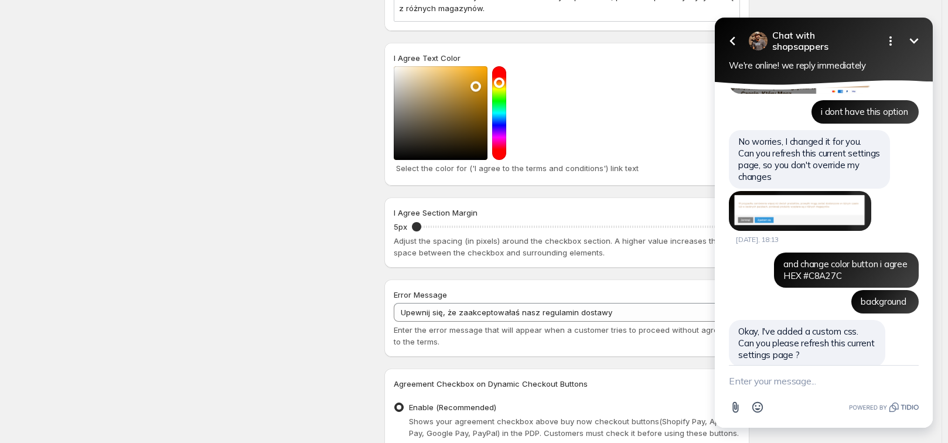
click at [322, 265] on div "Design Settings Manage look and feel for I Agree checkbox" at bounding box center [284, 114] width 182 height 776
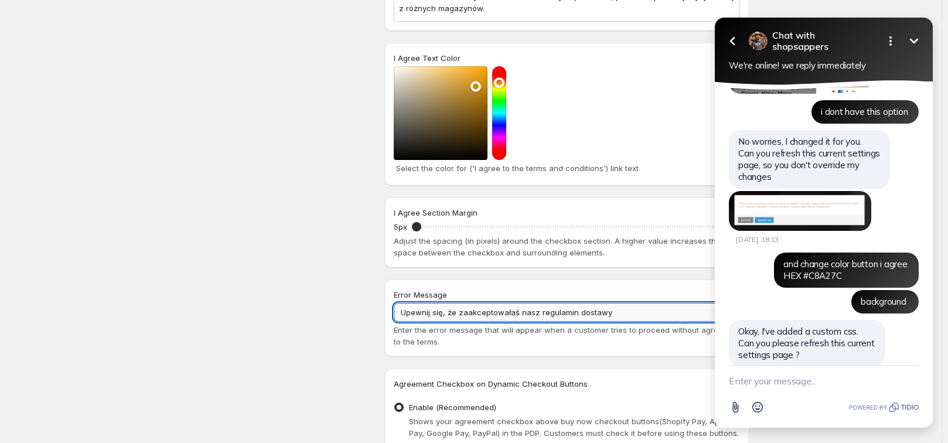
drag, startPoint x: 613, startPoint y: 315, endPoint x: 575, endPoint y: 313, distance: 38.1
click at [575, 313] on input "Upewnij się, że zaakceptowałaś nasz regulamin dostawy" at bounding box center [567, 312] width 346 height 19
click at [372, 295] on div "Design Settings Manage look and feel for I Agree checkbox" at bounding box center [284, 114] width 182 height 776
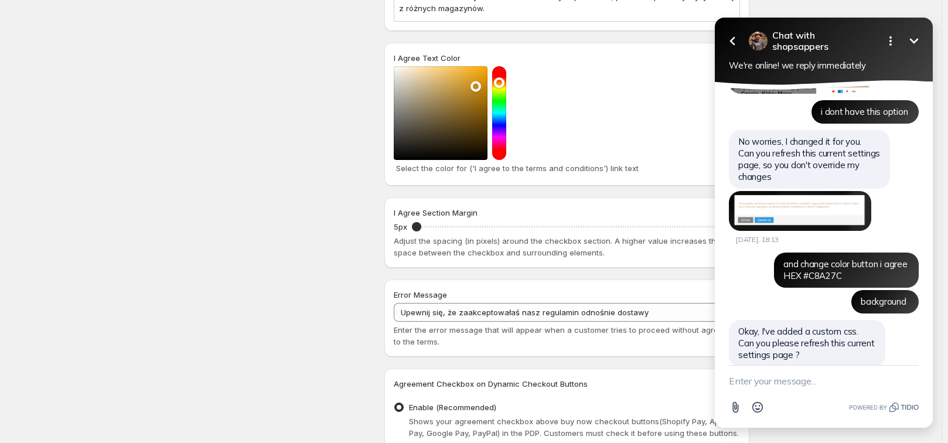
click at [907, 43] on icon "Minimize" at bounding box center [914, 41] width 14 height 14
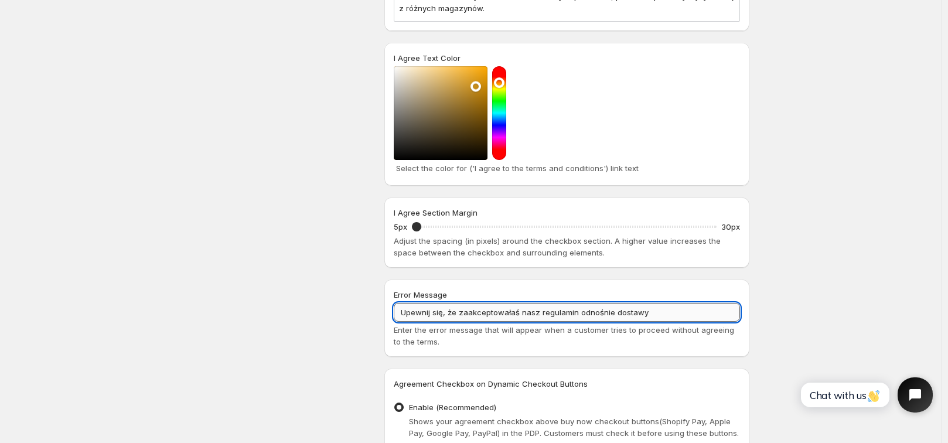
drag, startPoint x: 460, startPoint y: 313, endPoint x: 518, endPoint y: 313, distance: 57.4
click at [518, 313] on input "Upewnij się, że zaakceptowałaś nasz regulamin odnośnie dostawy" at bounding box center [567, 312] width 346 height 19
drag, startPoint x: 535, startPoint y: 313, endPoint x: 519, endPoint y: 311, distance: 15.9
click at [519, 311] on input "Upewnij się, że zapoznałaś się nasz regulamin odnośnie dostawy" at bounding box center [567, 312] width 346 height 19
click at [558, 311] on input "Upewnij się, że zapoznałaś się z regulamin odnośnie dostawy" at bounding box center [567, 312] width 346 height 19
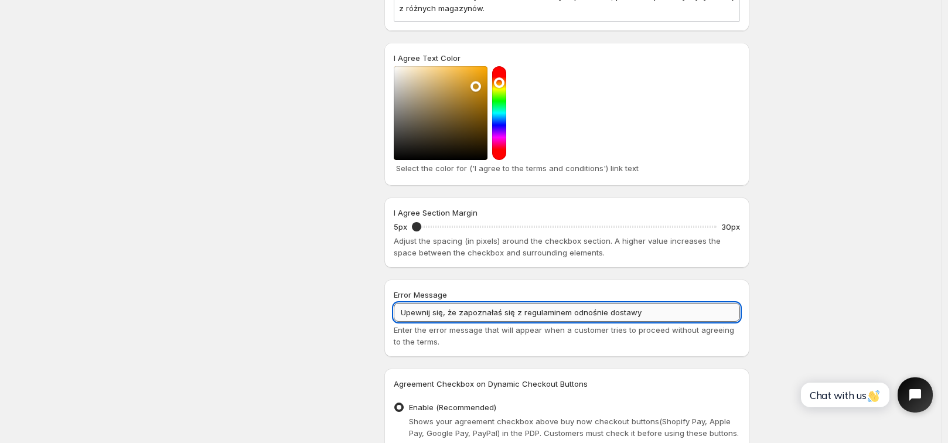
drag, startPoint x: 643, startPoint y: 317, endPoint x: 626, endPoint y: 313, distance: 17.3
click at [626, 313] on input "Upewnij się, że zapoznałaś się z regulaminem odnośnie dostawy" at bounding box center [567, 312] width 346 height 19
click at [643, 316] on input "Upewnij się, że zapoznałaś się z regulaminem odnośnie dostawy" at bounding box center [567, 312] width 346 height 19
type input "Upewnij się, że zapoznałaś się z regulaminem odnośnie dostawy"
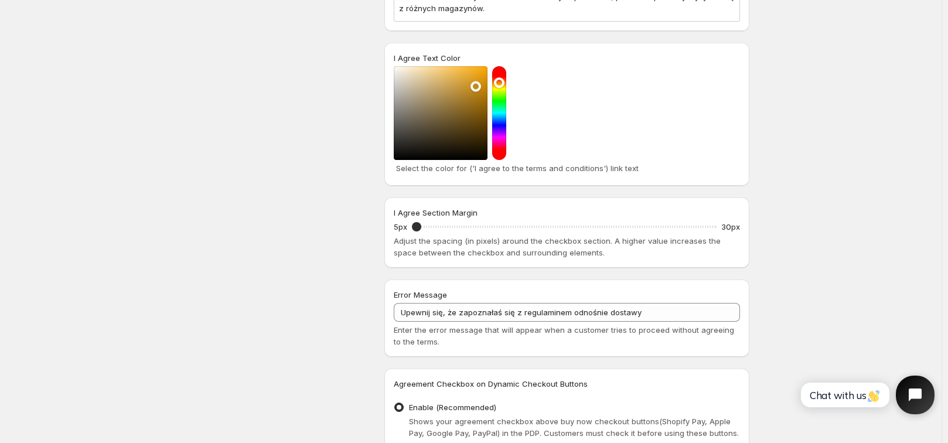
click at [907, 388] on icon "Open chat widget" at bounding box center [914, 394] width 15 height 15
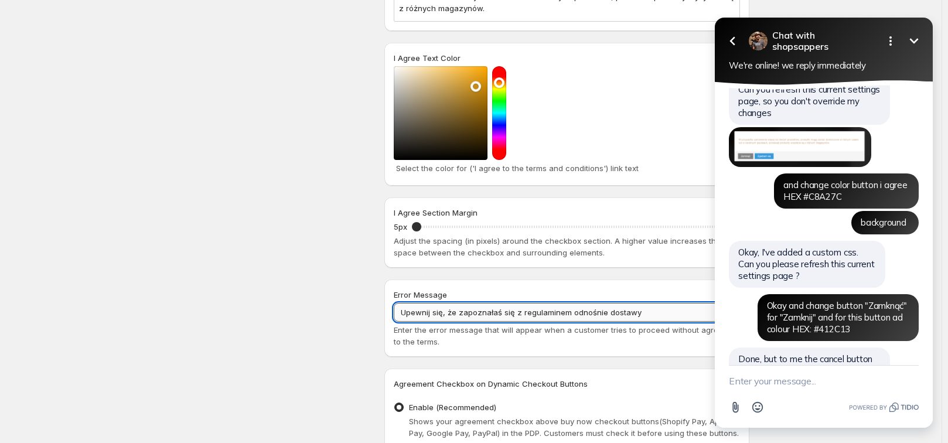
scroll to position [1062, 0]
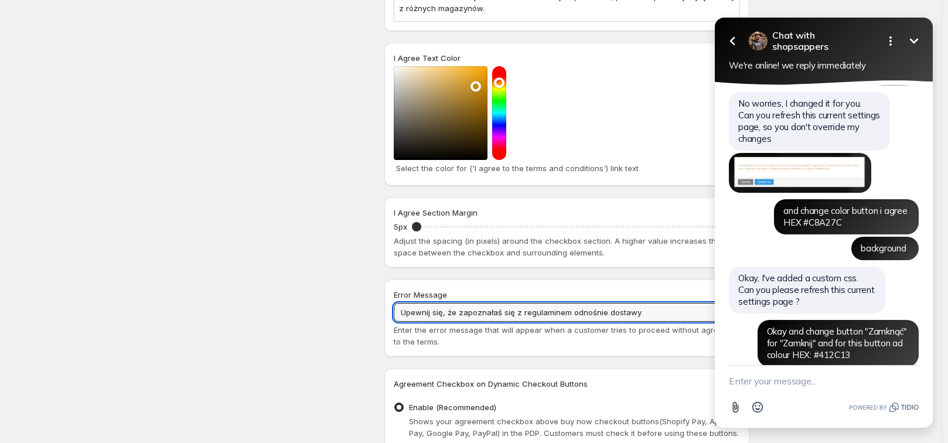
drag, startPoint x: 645, startPoint y: 315, endPoint x: 243, endPoint y: 261, distance: 406.0
click at [252, 268] on div "Design Settings Manage look and feel for I Agree checkbox Checkbox Label Text A…" at bounding box center [466, 109] width 566 height 785
type input "Proszę potwierdzić akceptację zasad dostawy przed złożeniem zamówienia."
click at [243, 261] on div "Design Settings Manage look and feel for I Agree checkbox" at bounding box center [284, 114] width 182 height 776
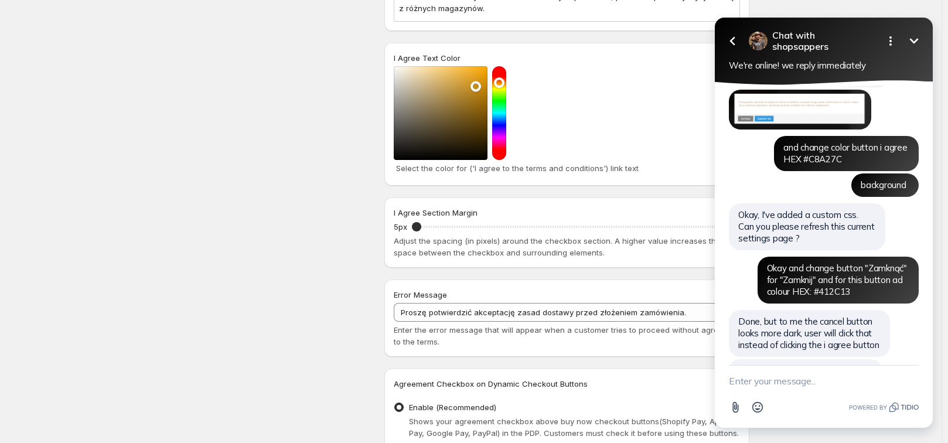
scroll to position [1100, 0]
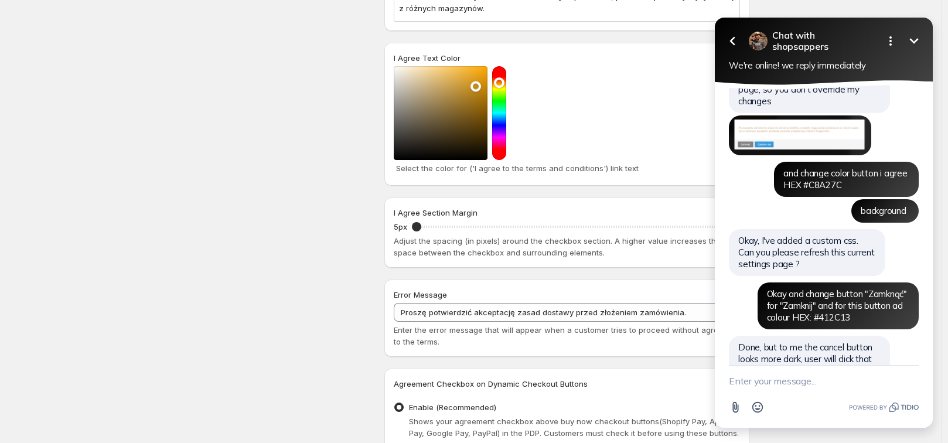
click at [817, 386] on textarea "New message" at bounding box center [824, 381] width 190 height 30
paste textarea "but let's stick with that color, don't change the text"
drag, startPoint x: 886, startPoint y: 357, endPoint x: 853, endPoint y: 355, distance: 33.4
click at [853, 355] on textarea "yeah you are 100% right let's but let's stick with that color, don't change the…" at bounding box center [809, 369] width 161 height 54
type textarea "yeah you are 100% right let's stick with that color, don't change the text"
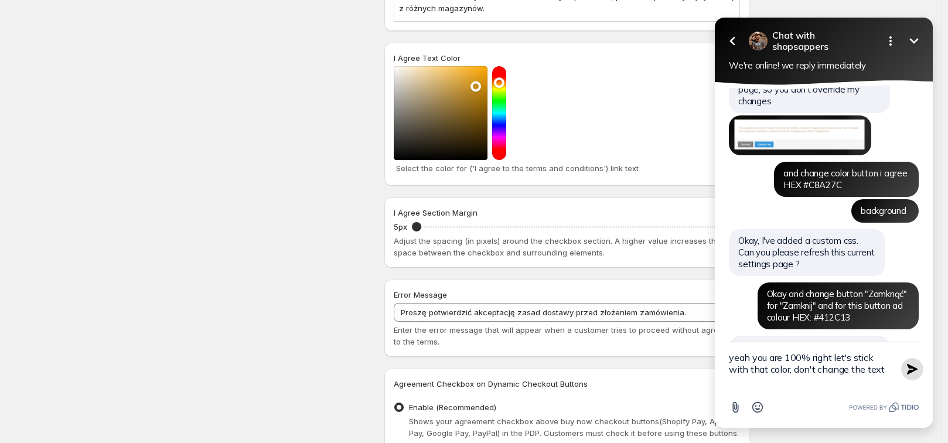
click at [913, 371] on icon "button" at bounding box center [912, 369] width 11 height 11
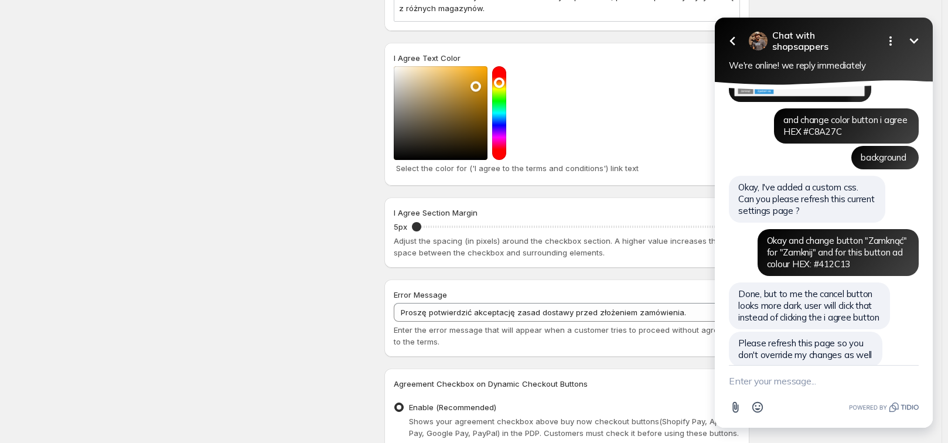
click at [865, 374] on textarea "New message" at bounding box center [824, 381] width 190 height 30
click at [857, 366] on textarea "New message" at bounding box center [824, 381] width 190 height 30
click at [851, 370] on textarea "New message" at bounding box center [824, 381] width 190 height 30
click at [844, 370] on textarea "New message" at bounding box center [824, 381] width 190 height 30
type textarea "for gray"
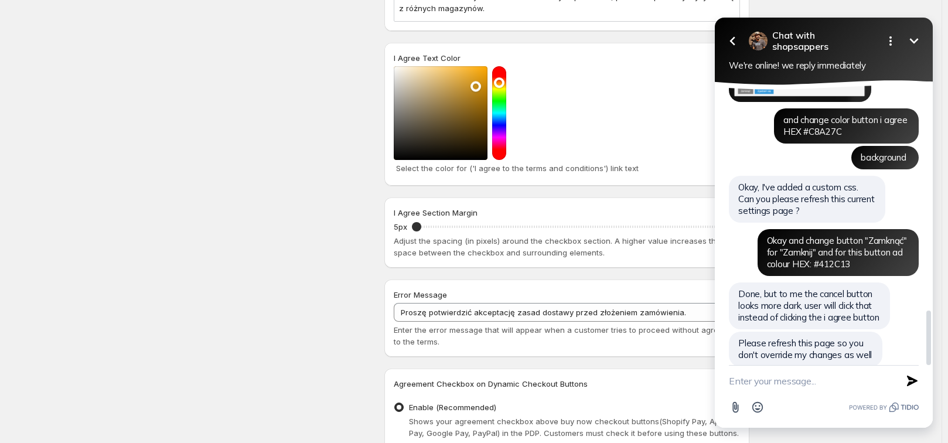
scroll to position [1179, 0]
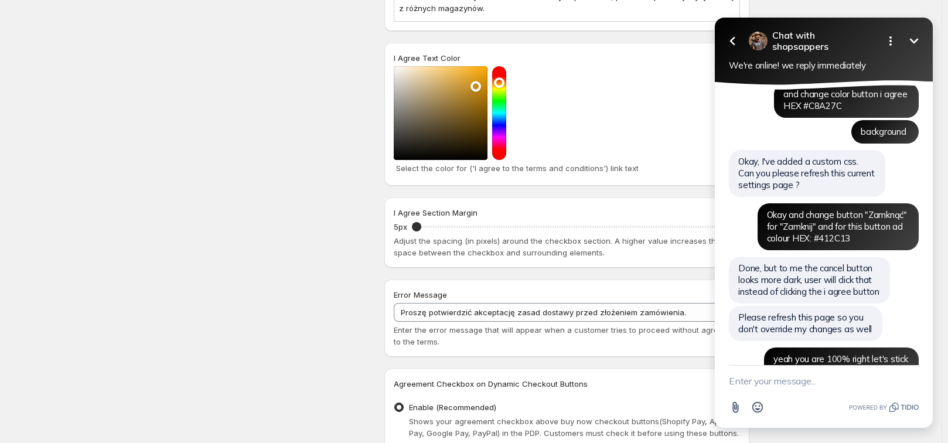
click at [816, 366] on textarea "New message" at bounding box center [824, 381] width 190 height 30
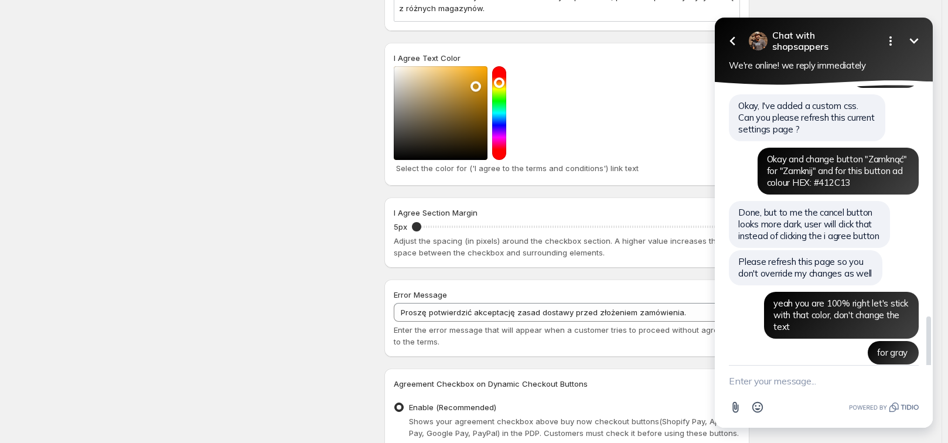
scroll to position [1209, 0]
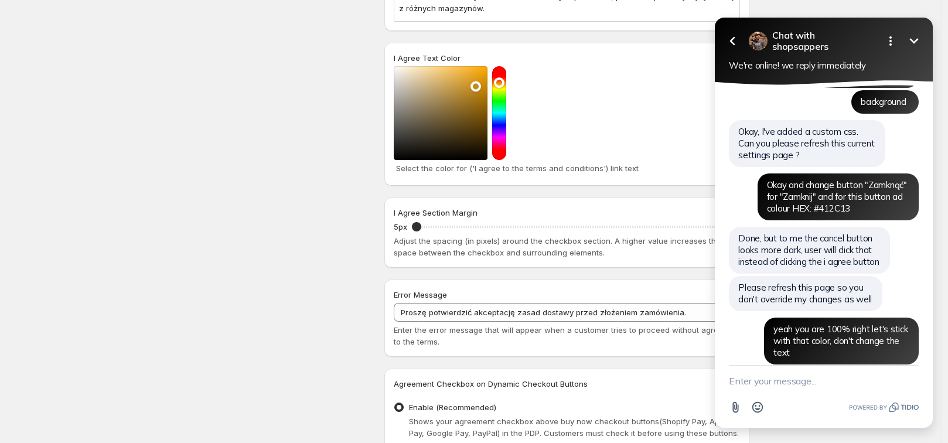
click at [370, 265] on div "Design Settings Manage look and feel for I Agree checkbox" at bounding box center [284, 114] width 182 height 776
click at [917, 40] on icon "Minimize" at bounding box center [914, 40] width 9 height 5
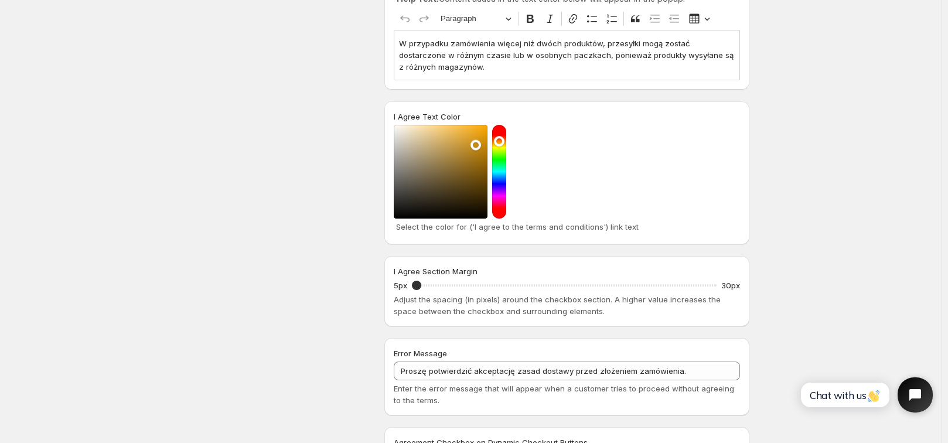
scroll to position [469, 0]
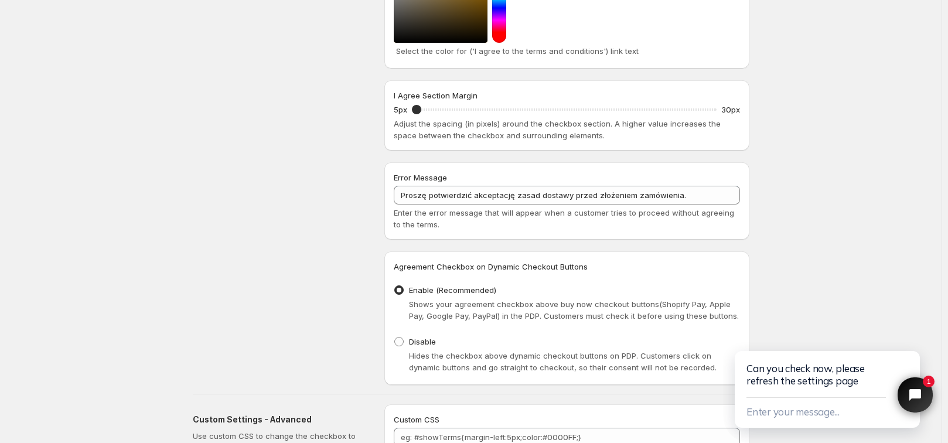
drag, startPoint x: 94, startPoint y: 214, endPoint x: 44, endPoint y: 220, distance: 50.2
click at [94, 214] on div "Save Discard Main Settings Enable/Disable - I Agree checkbox App To activate or…" at bounding box center [470, 40] width 941 height 1018
